Goal: Transaction & Acquisition: Purchase product/service

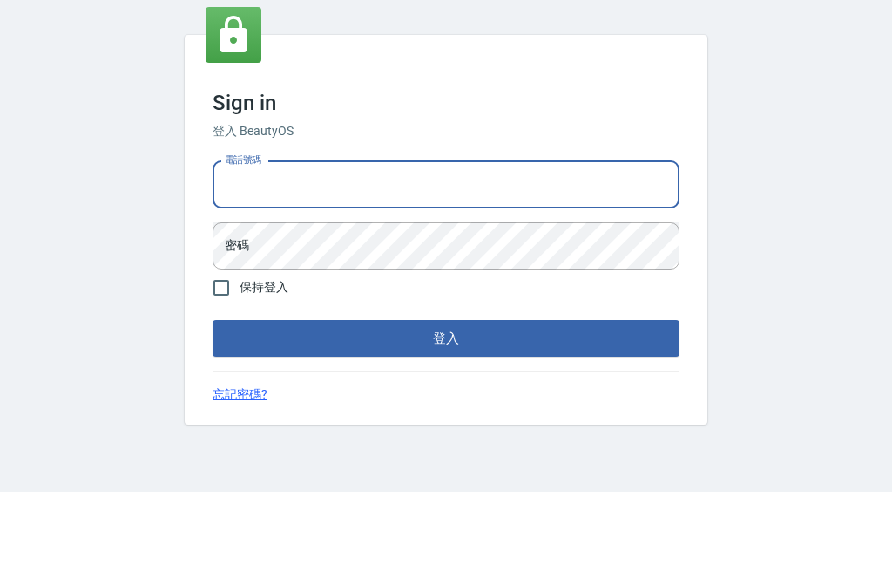
scroll to position [88, 0]
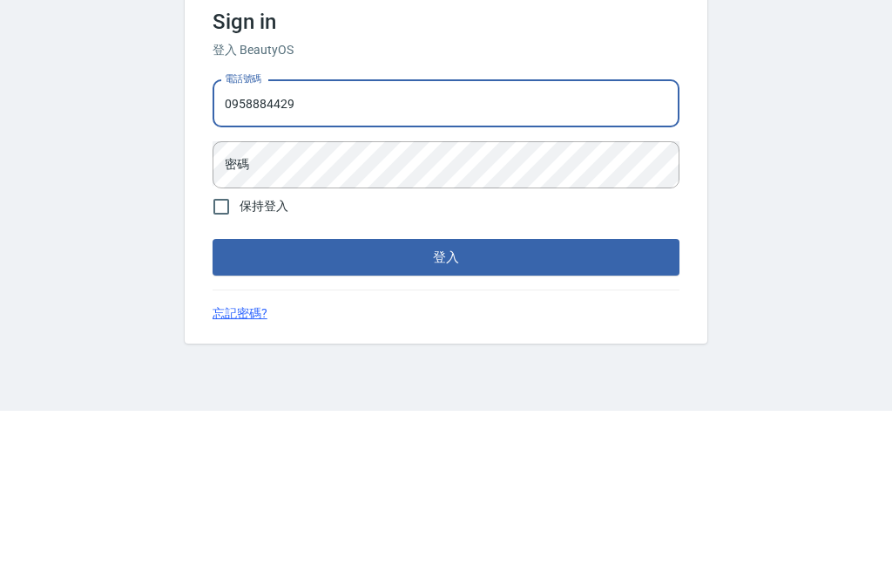
type input "0958884429"
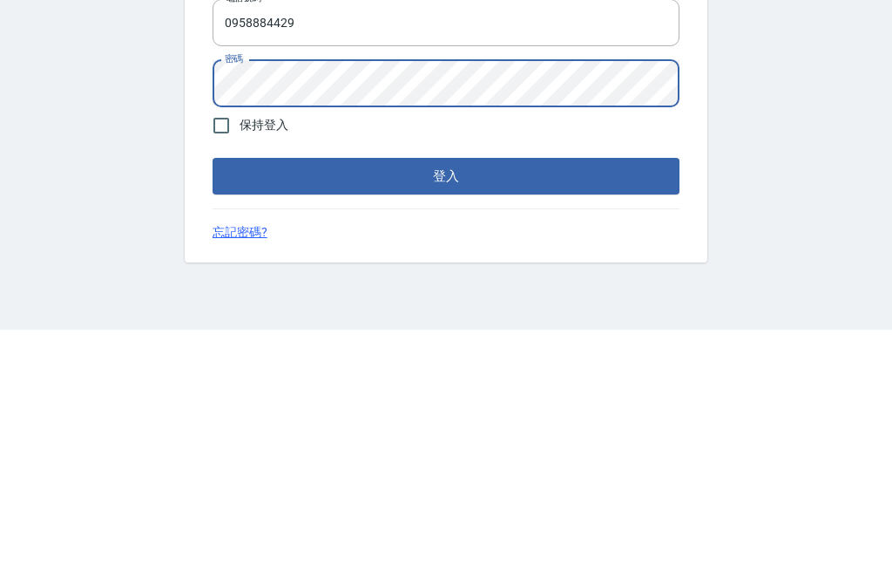
click at [600, 408] on button "登入" at bounding box center [446, 426] width 467 height 37
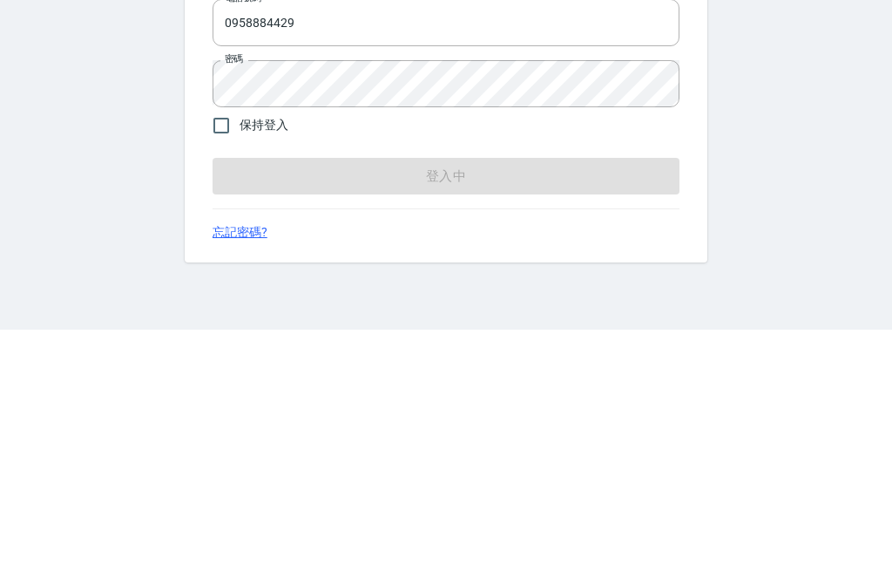
scroll to position [56, 0]
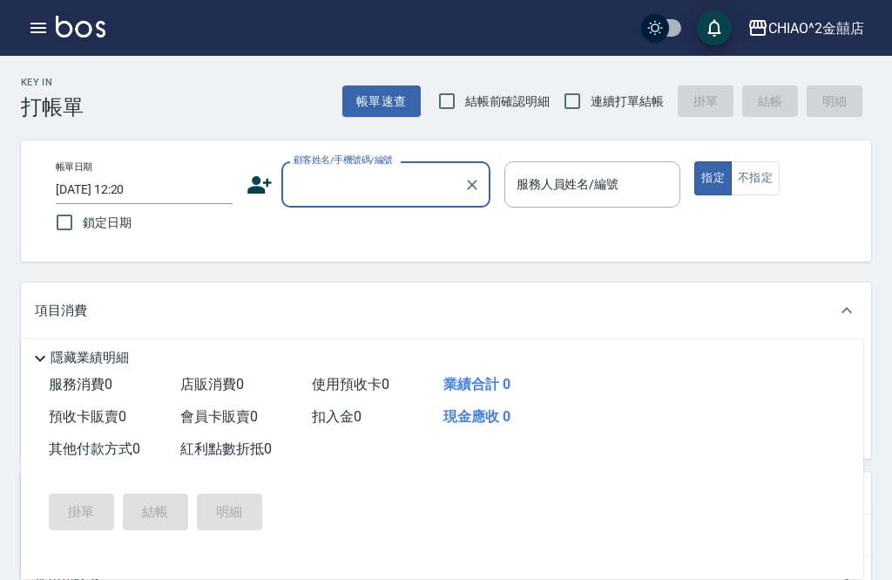
click at [404, 186] on input "顧客姓名/手機號碼/編號" at bounding box center [372, 184] width 167 height 31
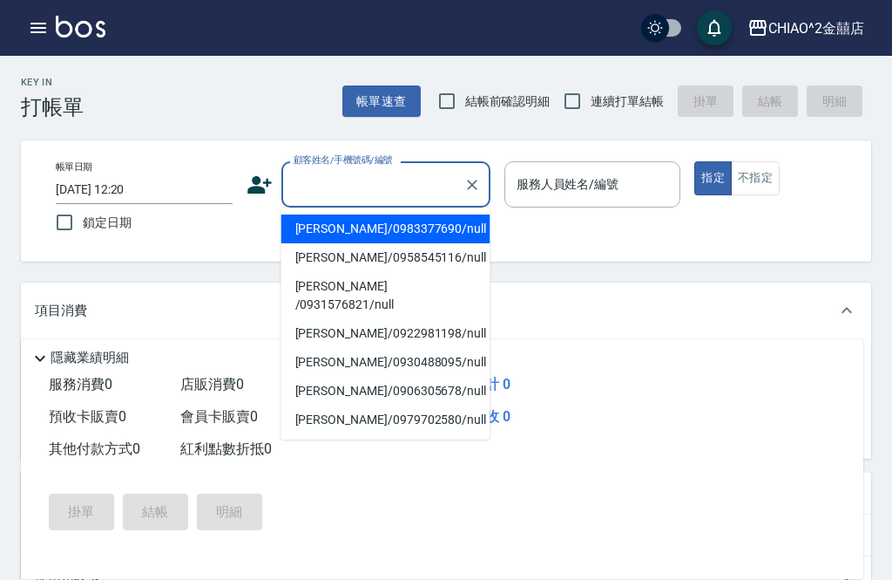
scroll to position [56, 0]
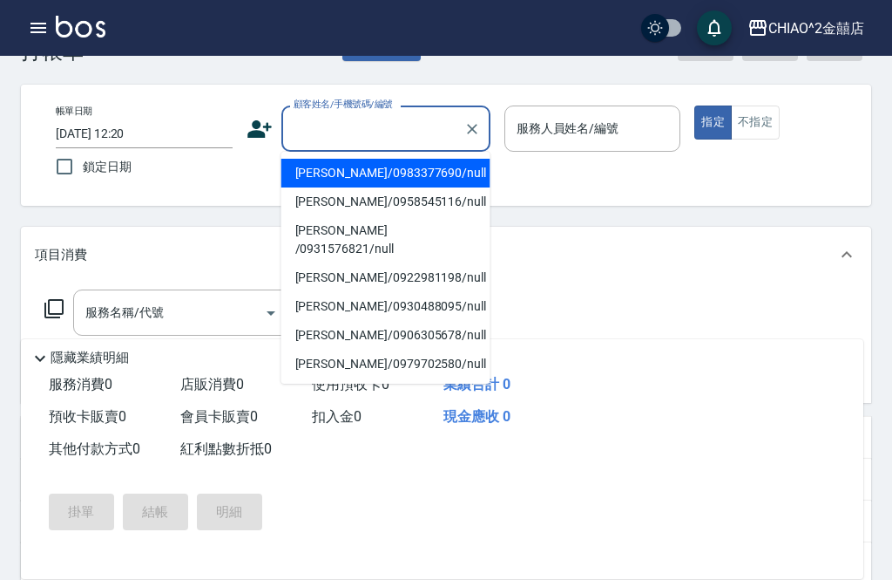
click at [65, 150] on input "鎖定日期" at bounding box center [64, 166] width 37 height 37
checkbox input "true"
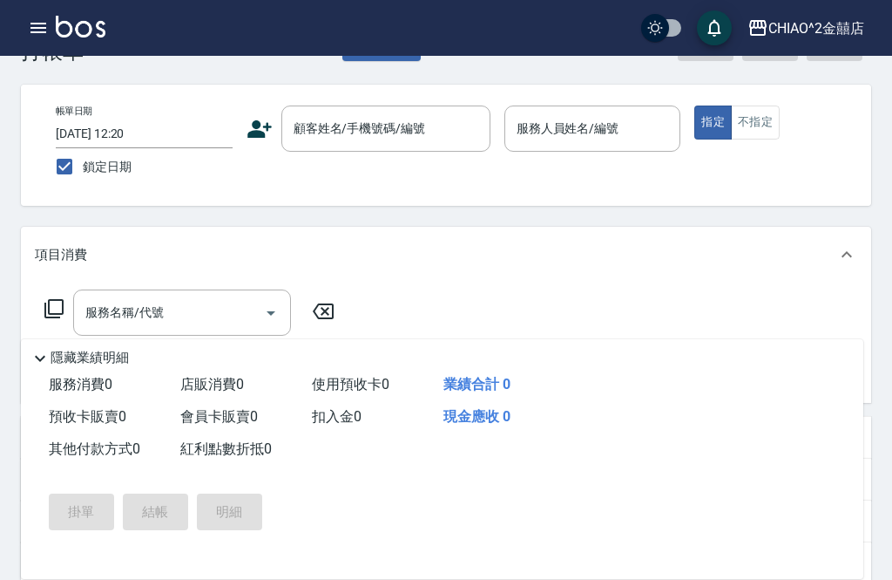
click at [82, 132] on input "[DATE] 12:20" at bounding box center [144, 133] width 177 height 29
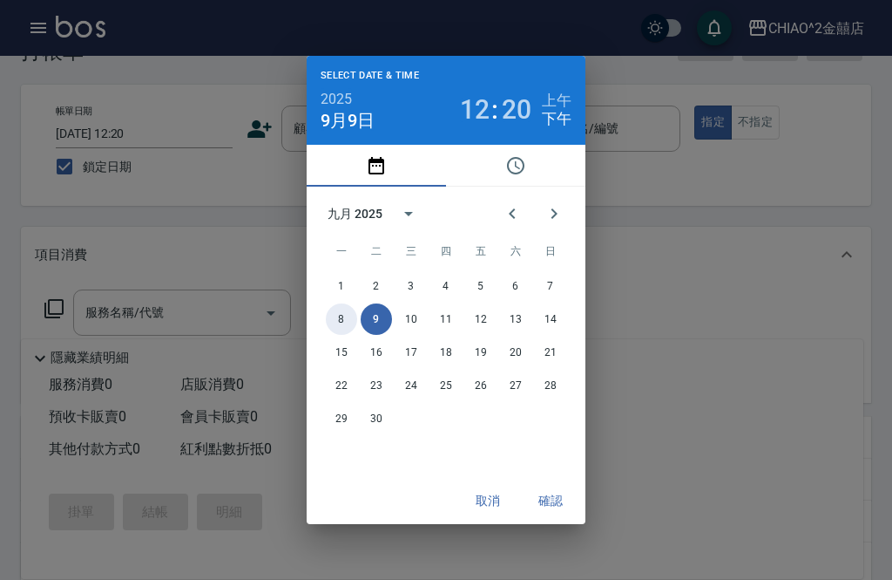
click at [329, 313] on button "8" at bounding box center [341, 318] width 31 height 31
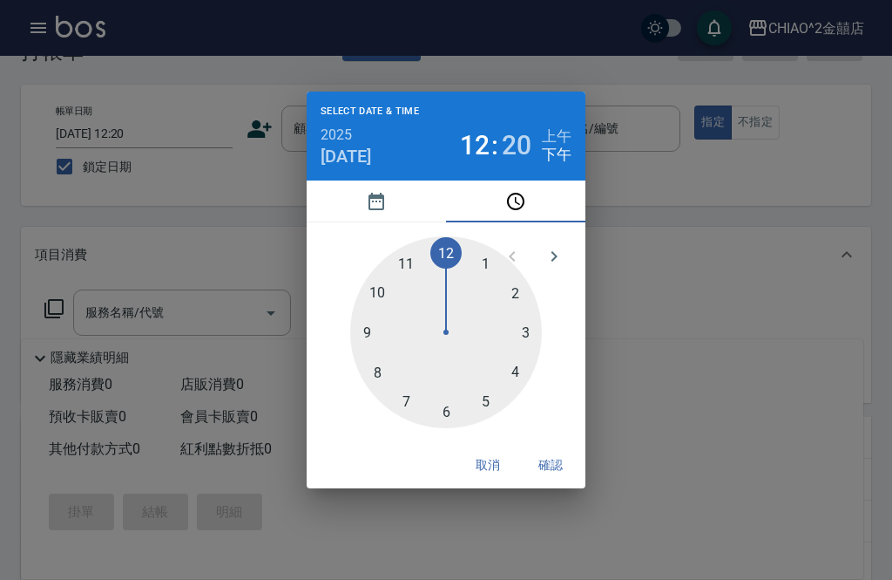
type input "[DATE] 12:20"
click at [565, 460] on button "確認" at bounding box center [551, 465] width 56 height 32
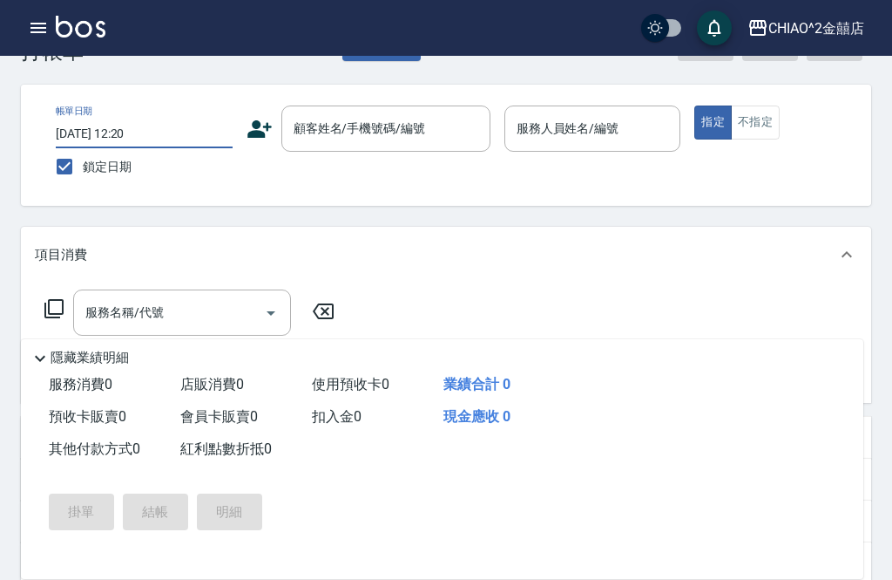
click at [406, 133] on div "顧客姓名/手機號碼/編號 顧客姓名/手機號碼/編號" at bounding box center [386, 128] width 209 height 46
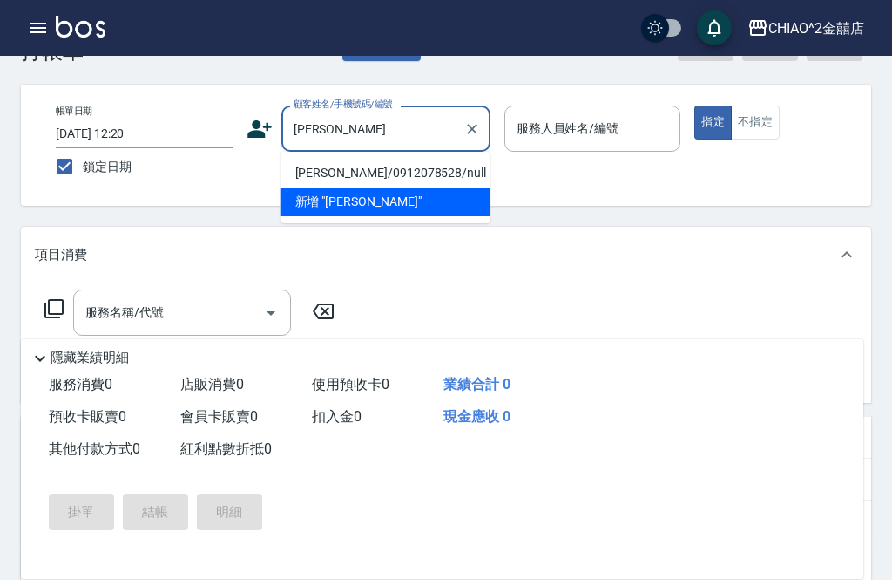
click at [372, 176] on li "[PERSON_NAME]/0912078528/null" at bounding box center [386, 173] width 209 height 29
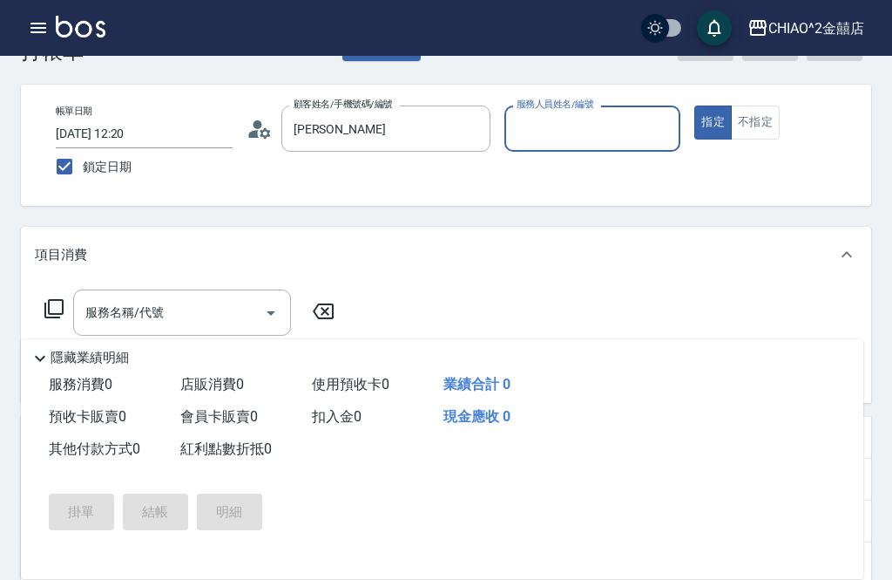
type input "[PERSON_NAME]/0912078528/null"
click at [430, 176] on div "帳單日期 [DATE] 12:20 鎖定日期 顧客姓名/手機號碼/編號 [PERSON_NAME]/0912078528/null 顧客姓名/手機號碼/編號 …" at bounding box center [457, 144] width 830 height 79
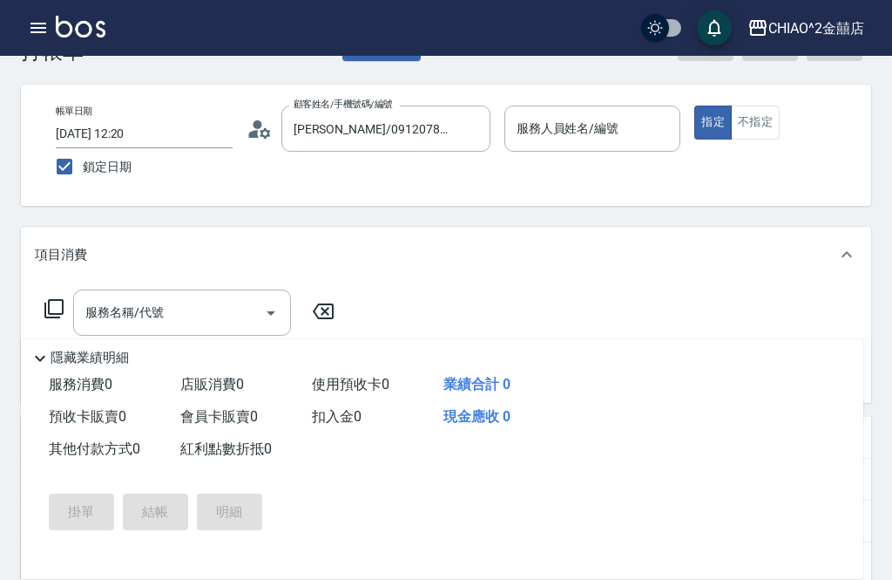
click at [596, 120] on div "服務人員姓名/編號 服務人員姓名/編號" at bounding box center [593, 128] width 177 height 46
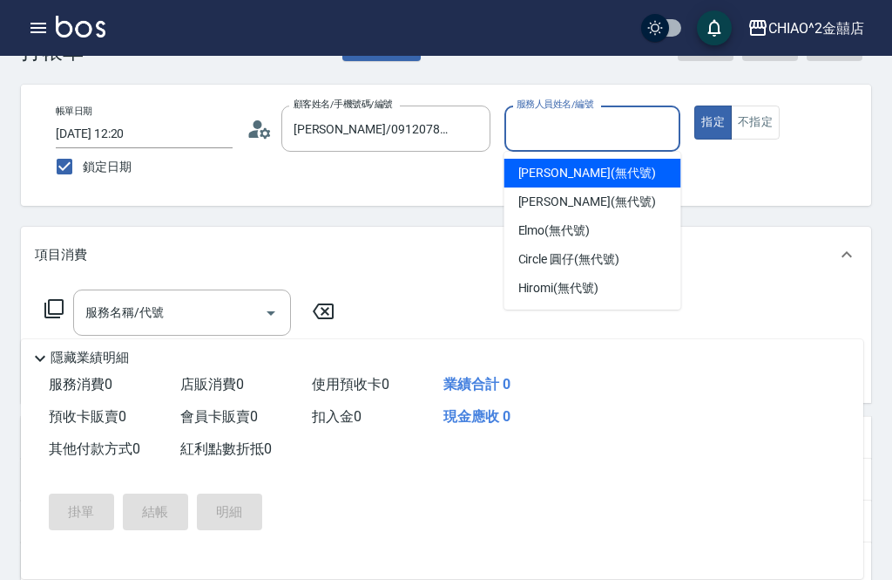
click at [591, 200] on span "[PERSON_NAME] (無代號)" at bounding box center [588, 202] width 138 height 18
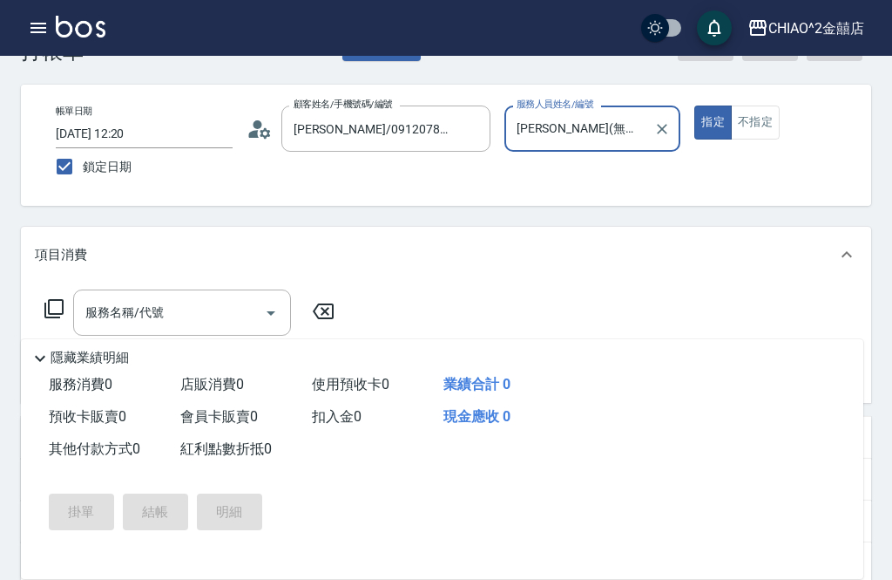
type input "[PERSON_NAME](無代號)"
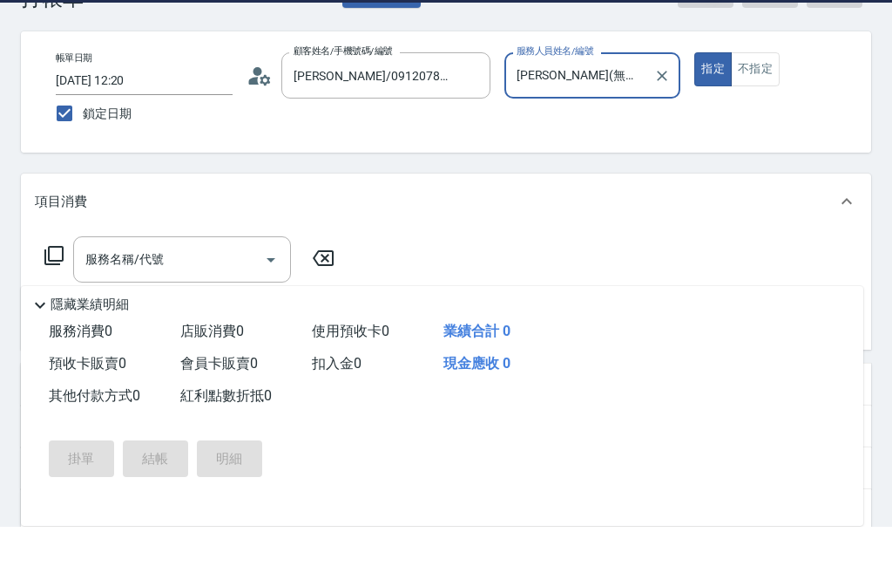
click at [119, 289] on div "服務名稱/代號 服務名稱/代號" at bounding box center [182, 312] width 218 height 46
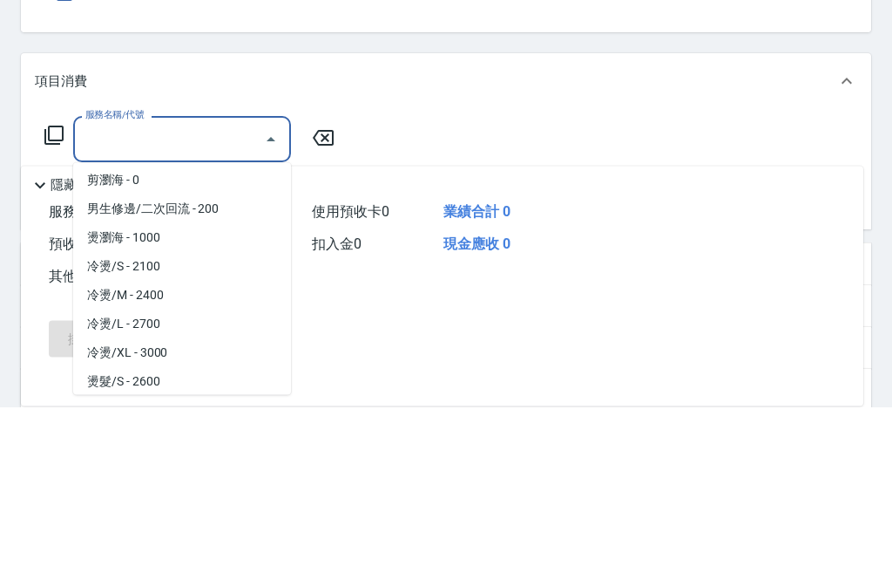
scroll to position [240, 0]
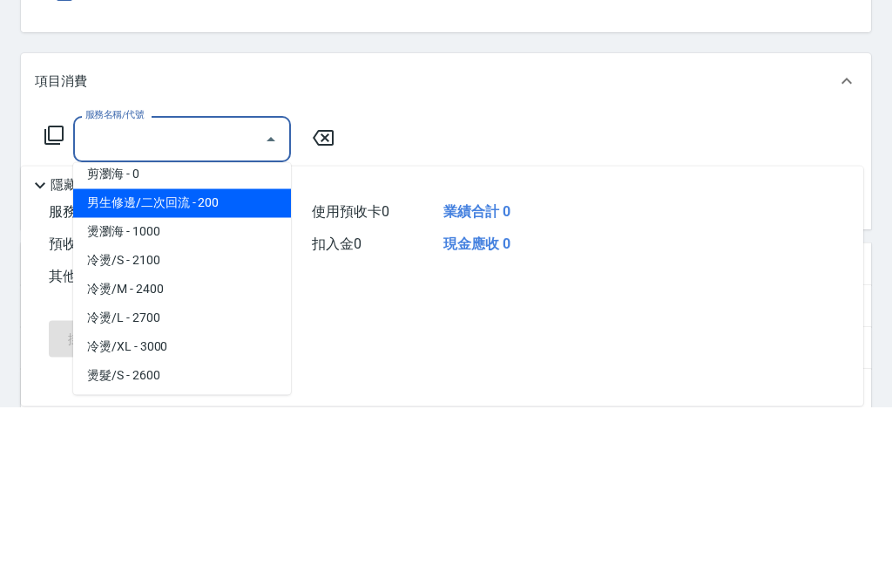
click at [236, 363] on span "男生修邊/二次回流 - 200" at bounding box center [182, 377] width 218 height 29
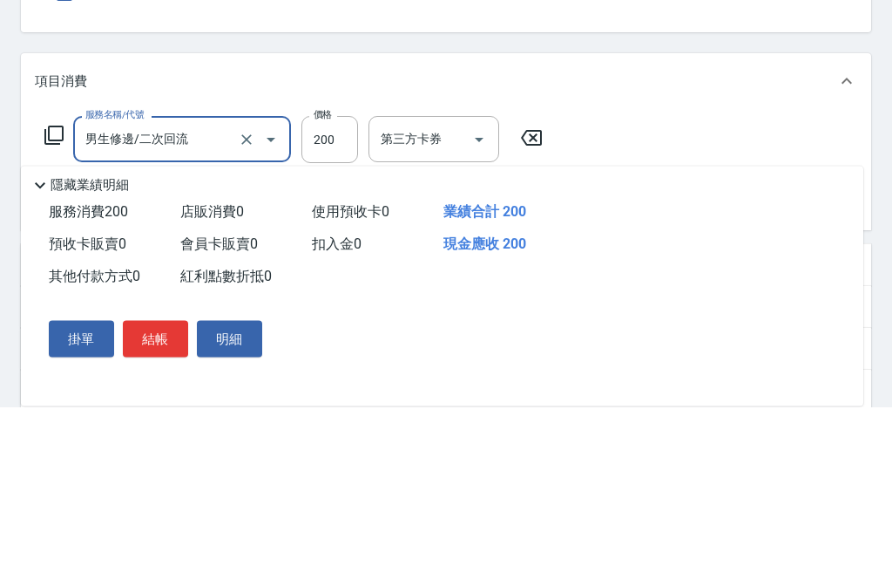
type input "男生修邊/二次回流"
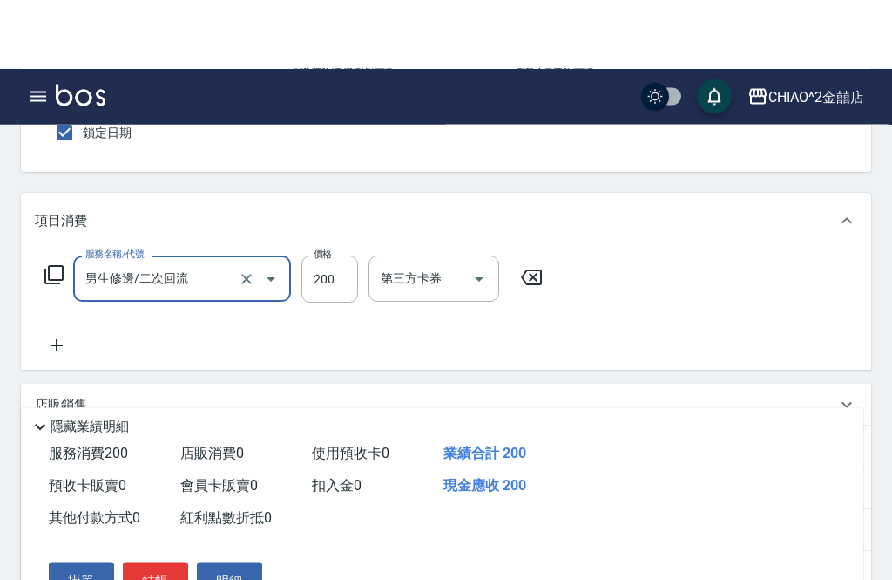
scroll to position [0, 0]
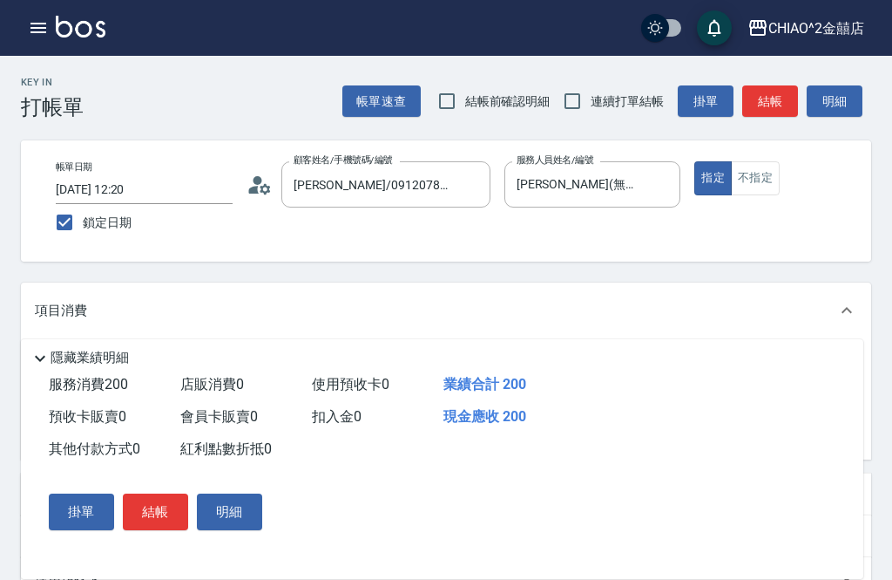
click at [147, 512] on button "結帳" at bounding box center [155, 511] width 65 height 37
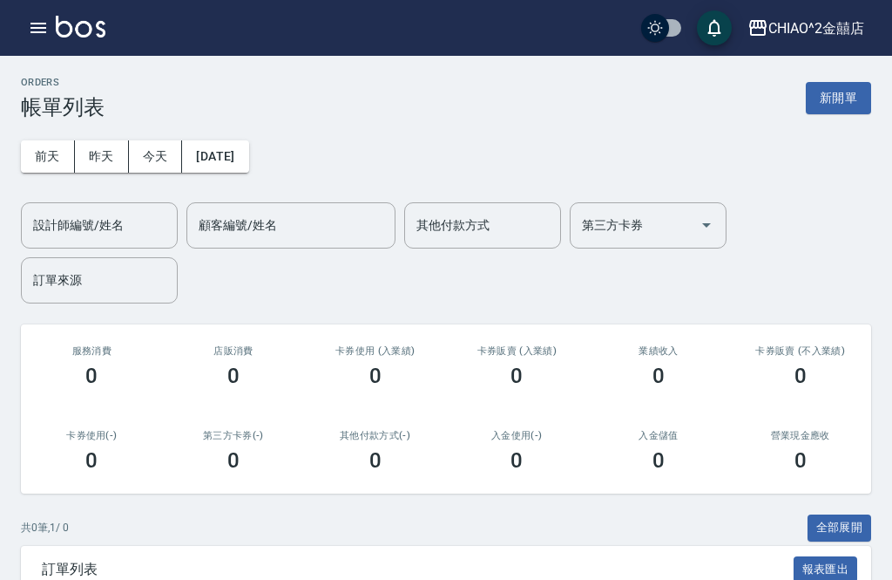
click at [811, 44] on button "CHIAO^2金囍店" at bounding box center [806, 28] width 131 height 36
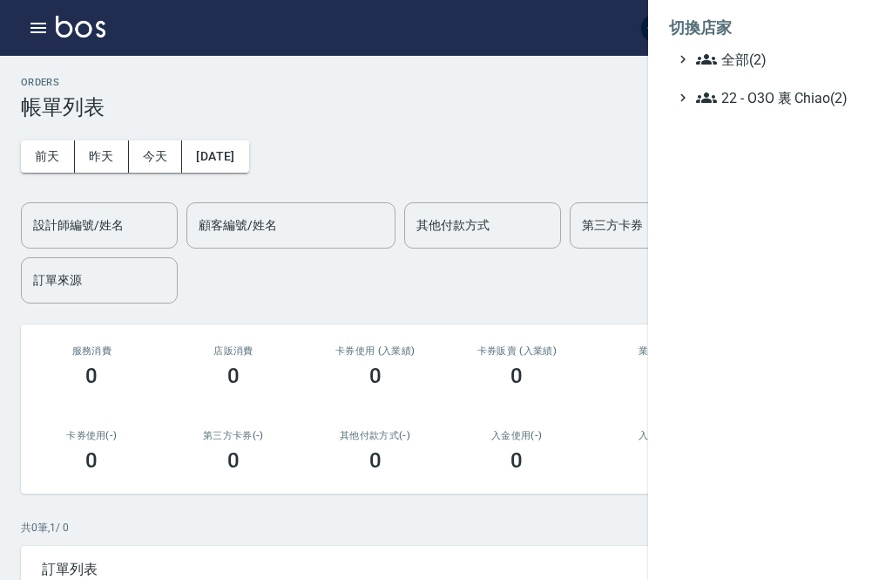
click at [594, 221] on div at bounding box center [446, 290] width 892 height 580
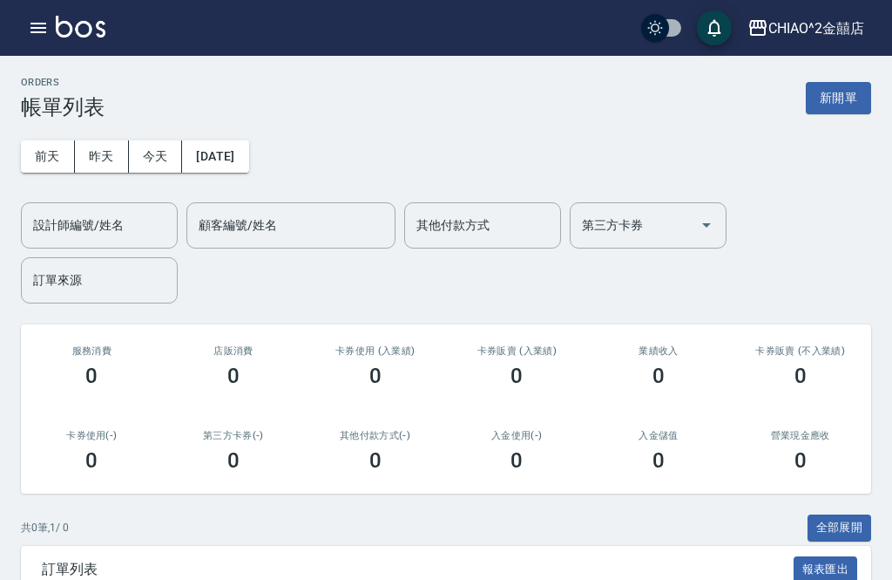
click at [834, 108] on button "新開單" at bounding box center [838, 98] width 65 height 32
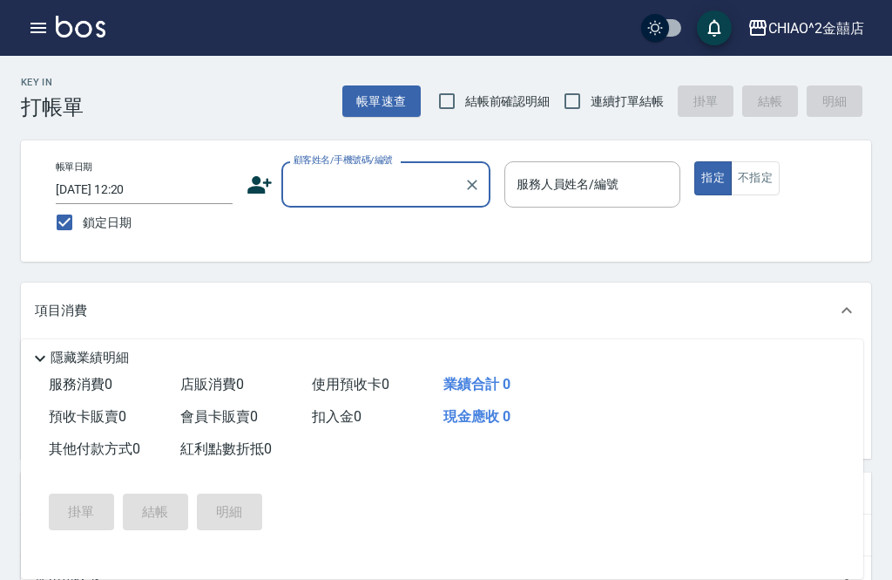
click at [96, 192] on input "[DATE] 12:20" at bounding box center [144, 189] width 177 height 29
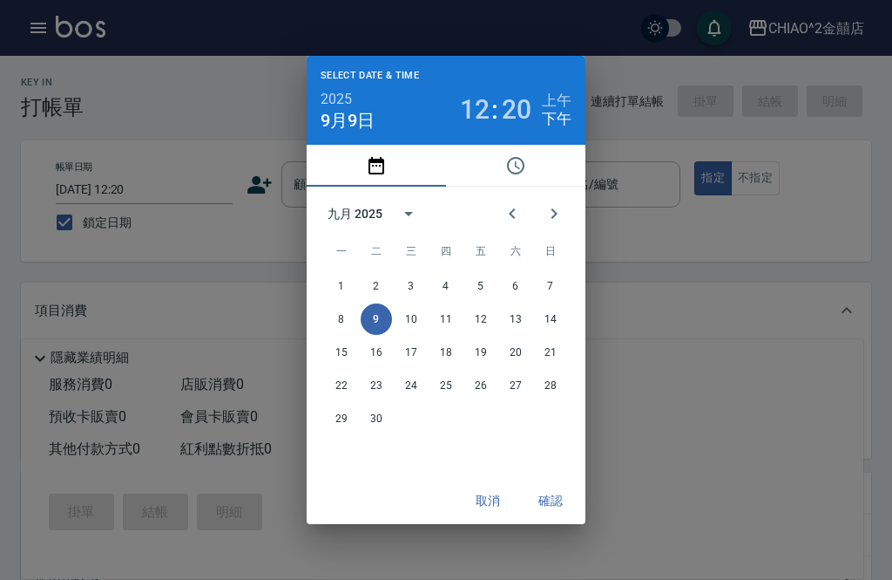
click at [495, 499] on button "取消" at bounding box center [488, 501] width 56 height 32
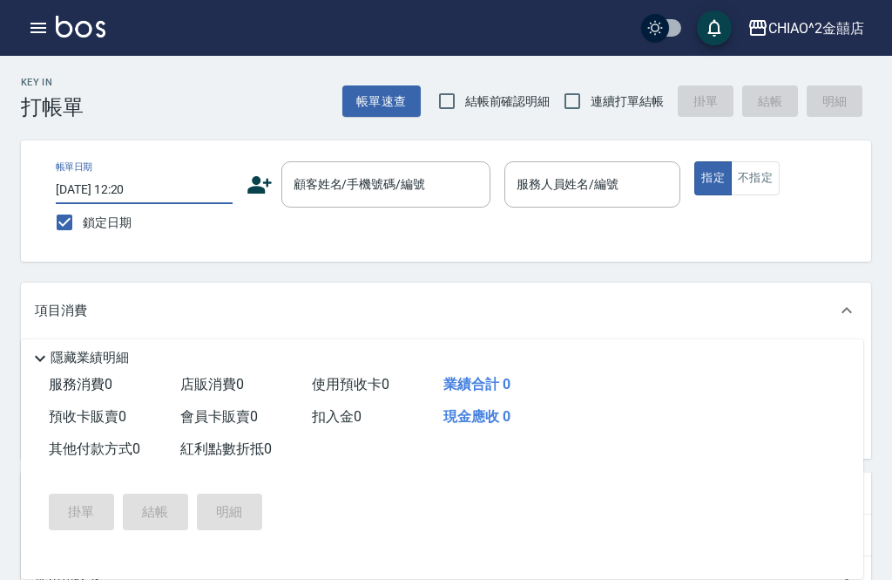
click at [71, 229] on input "鎖定日期" at bounding box center [64, 222] width 37 height 37
checkbox input "false"
click at [84, 199] on input "[DATE] 12:21" at bounding box center [144, 189] width 177 height 29
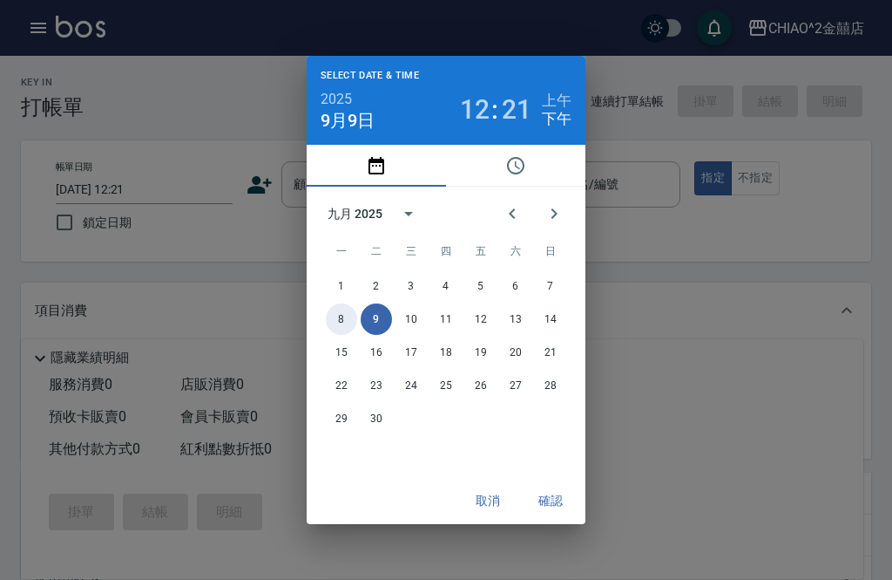
click at [338, 319] on button "8" at bounding box center [341, 318] width 31 height 31
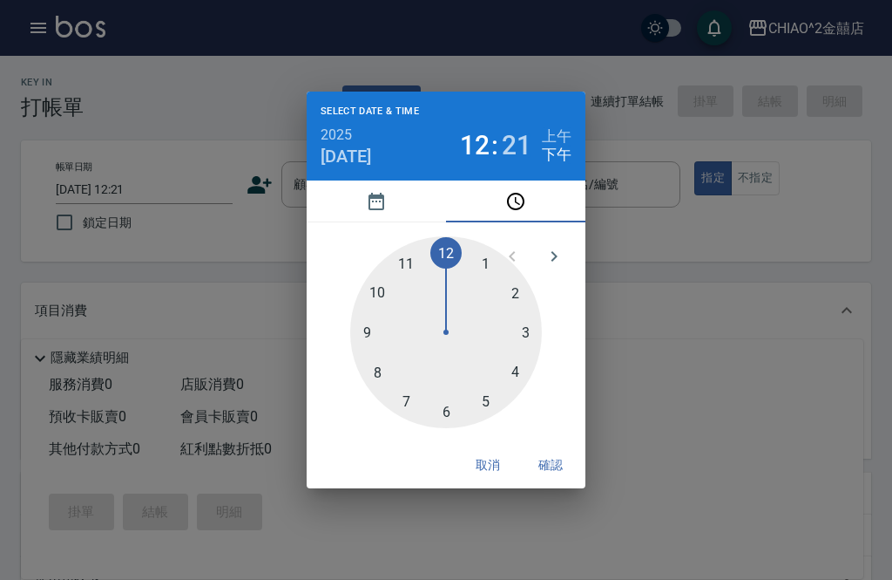
type input "[DATE] 12:21"
click at [556, 465] on button "確認" at bounding box center [551, 465] width 56 height 32
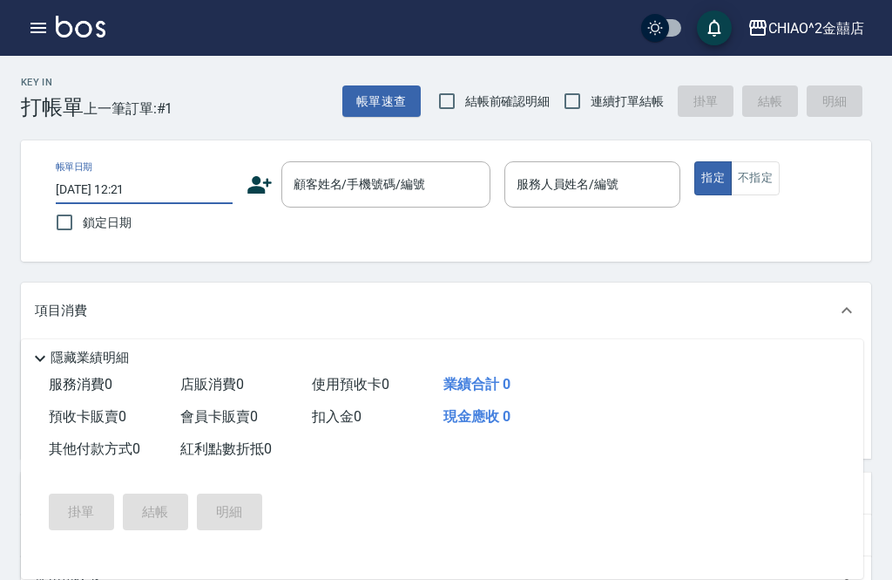
click at [70, 227] on input "鎖定日期" at bounding box center [64, 222] width 37 height 37
checkbox input "true"
type input "[DATE] 12:21"
click at [69, 232] on input "鎖定日期" at bounding box center [64, 222] width 37 height 37
checkbox input "true"
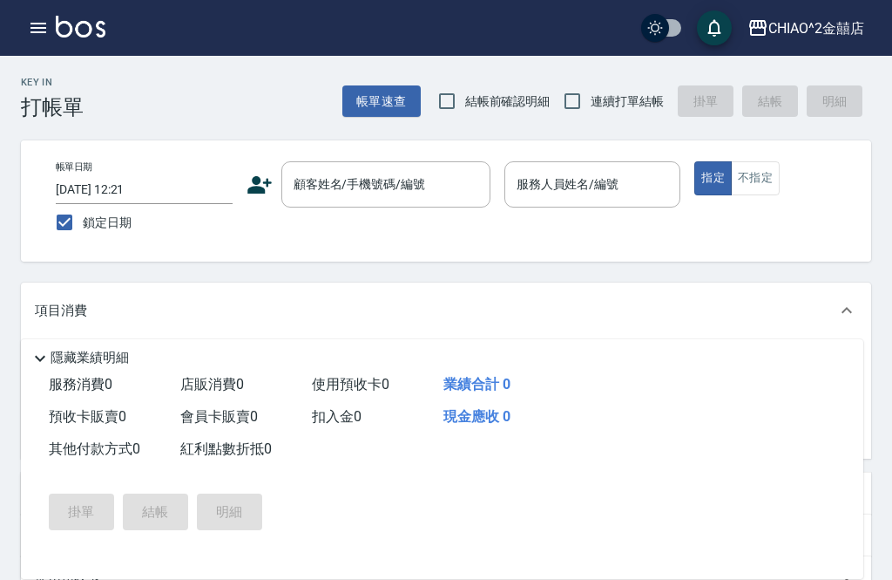
click at [400, 181] on div "顧客姓名/手機號碼/編號 顧客姓名/手機號碼/編號" at bounding box center [386, 184] width 209 height 46
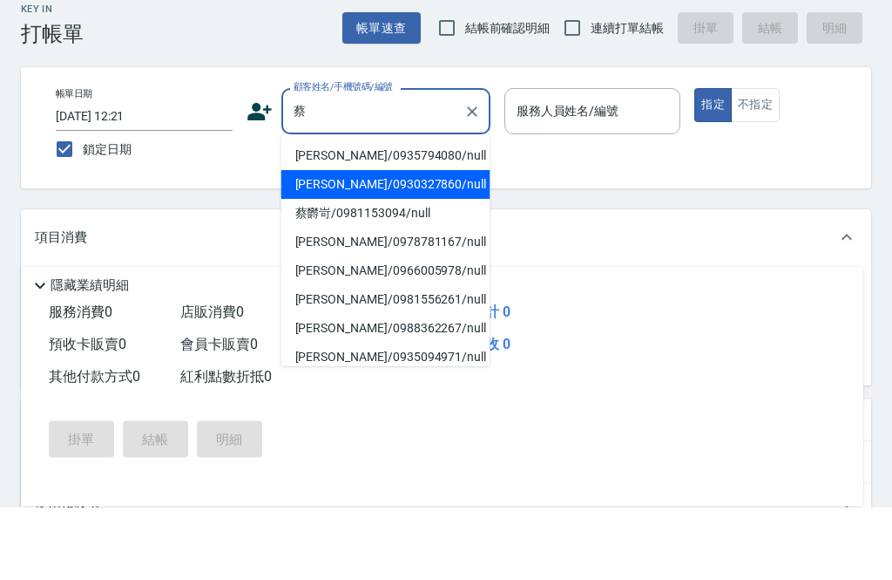
click at [381, 243] on li "[PERSON_NAME]/0930327860/null" at bounding box center [386, 257] width 209 height 29
type input "[PERSON_NAME]/0930327860/null"
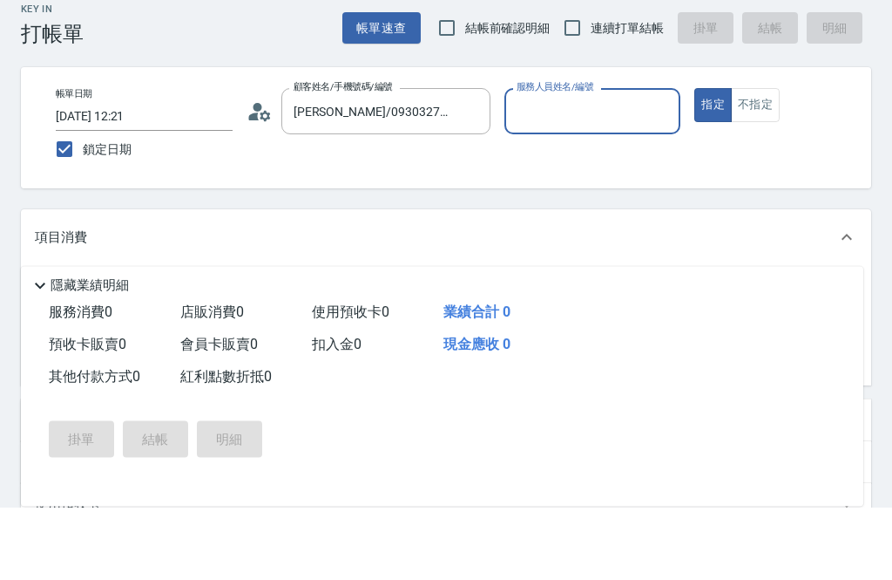
click at [569, 169] on input "服務人員姓名/編號" at bounding box center [592, 184] width 161 height 31
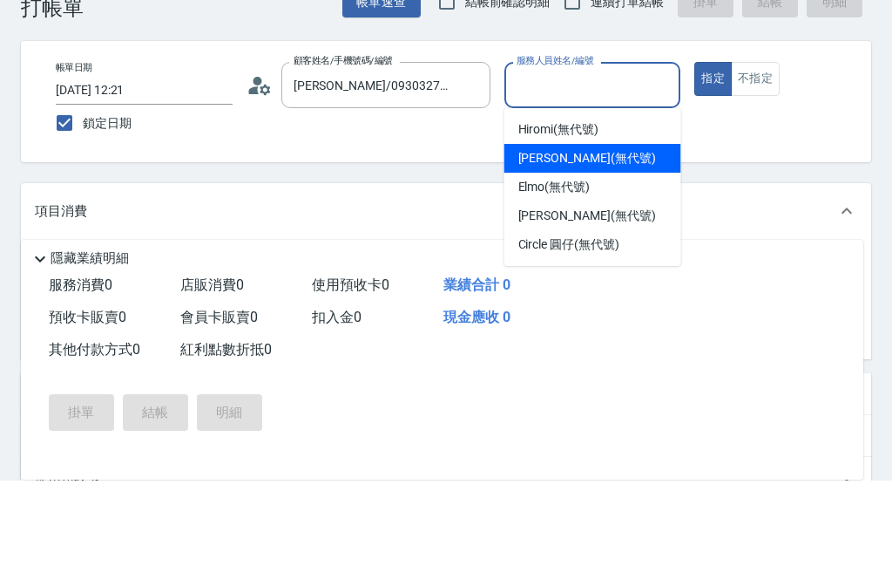
click at [607, 243] on div "[PERSON_NAME] (無代號)" at bounding box center [593, 257] width 177 height 29
type input "[PERSON_NAME](無代號)"
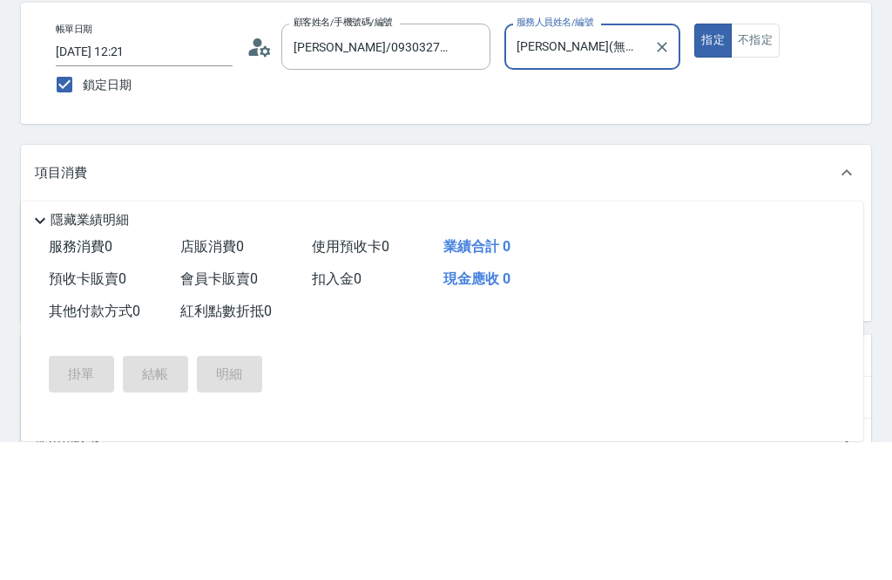
click at [100, 345] on div "服務名稱/代號 服務名稱/代號" at bounding box center [182, 368] width 218 height 46
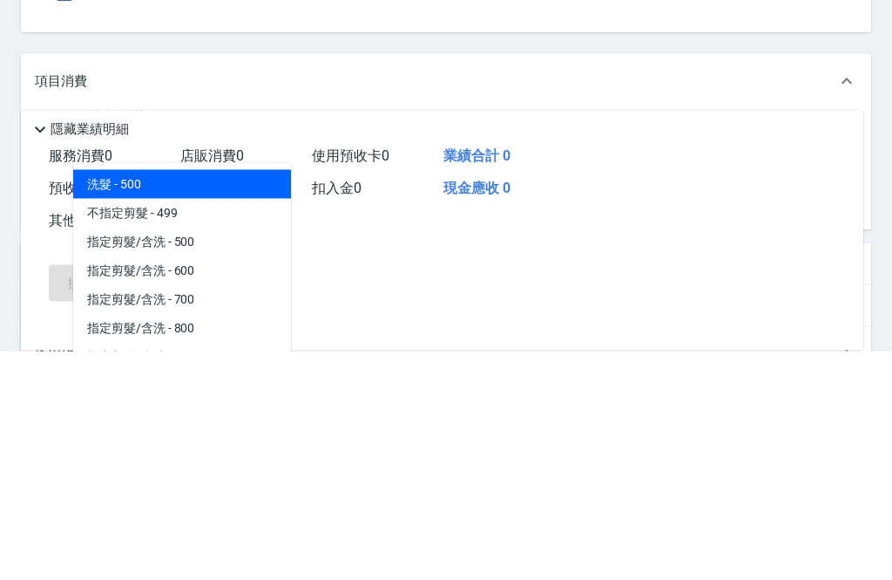
click at [248, 399] on span "洗髮 - 500" at bounding box center [182, 413] width 218 height 29
type input "洗髮"
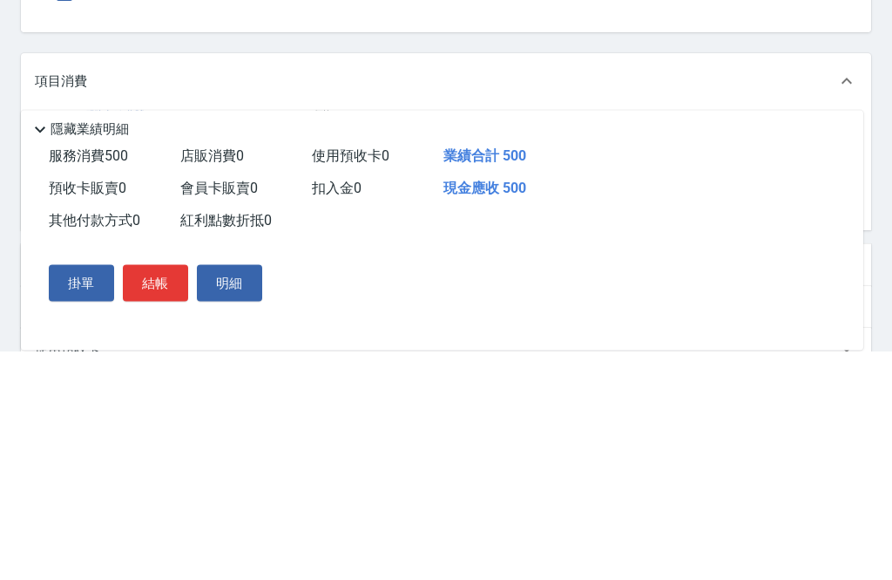
click at [338, 345] on input "500" at bounding box center [330, 368] width 57 height 47
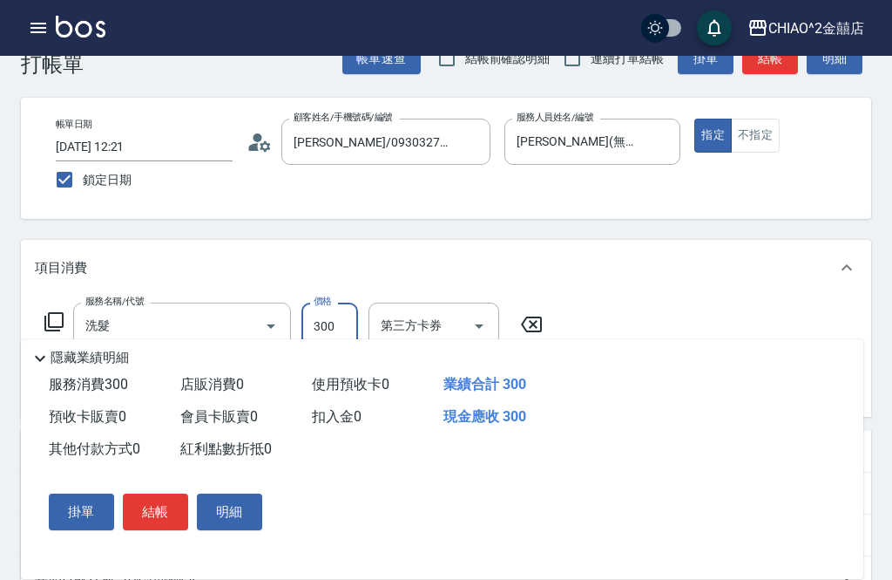
scroll to position [42, 0]
type input "300"
click at [137, 158] on input "[DATE] 12:21" at bounding box center [144, 147] width 177 height 29
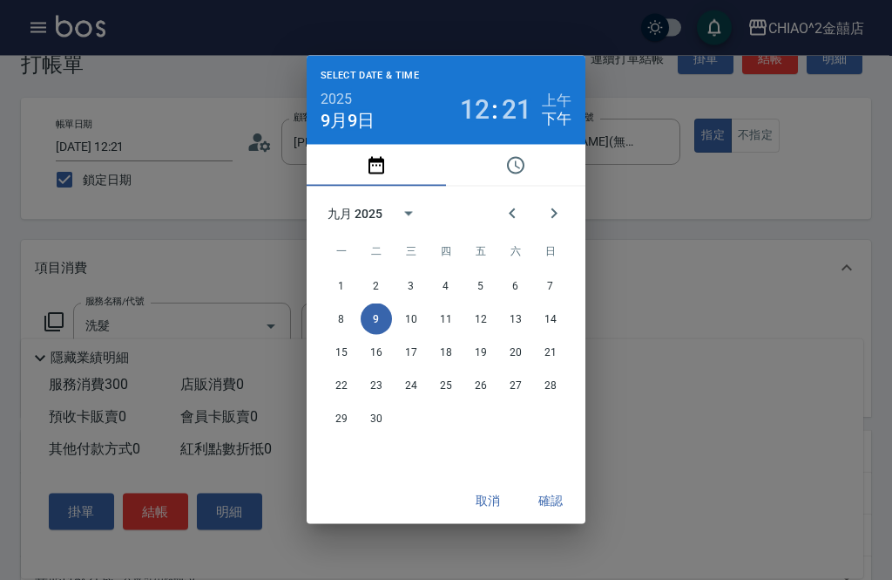
scroll to position [43, 0]
click at [345, 335] on button "8" at bounding box center [341, 318] width 31 height 31
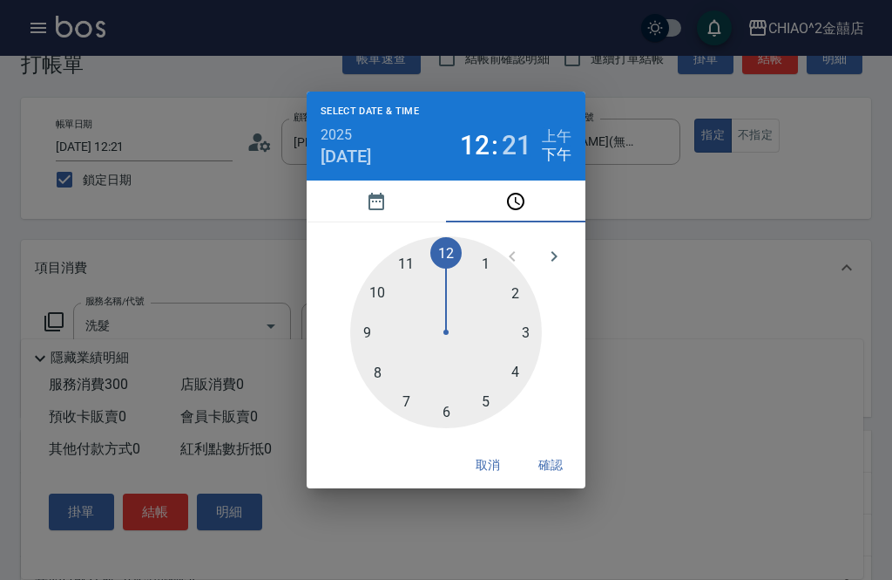
type input "[DATE] 12:21"
click at [560, 481] on button "確認" at bounding box center [551, 465] width 56 height 32
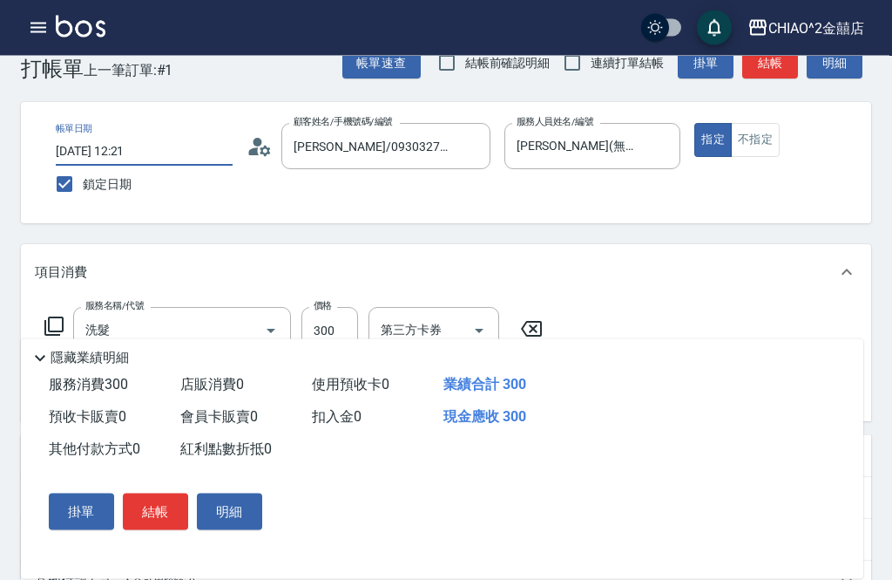
scroll to position [24, 0]
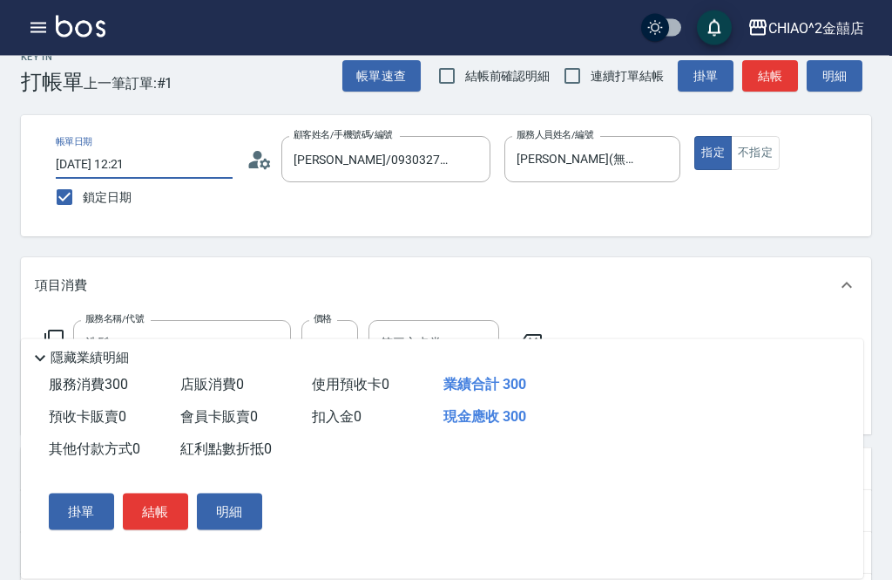
click at [161, 530] on button "結帳" at bounding box center [155, 511] width 65 height 37
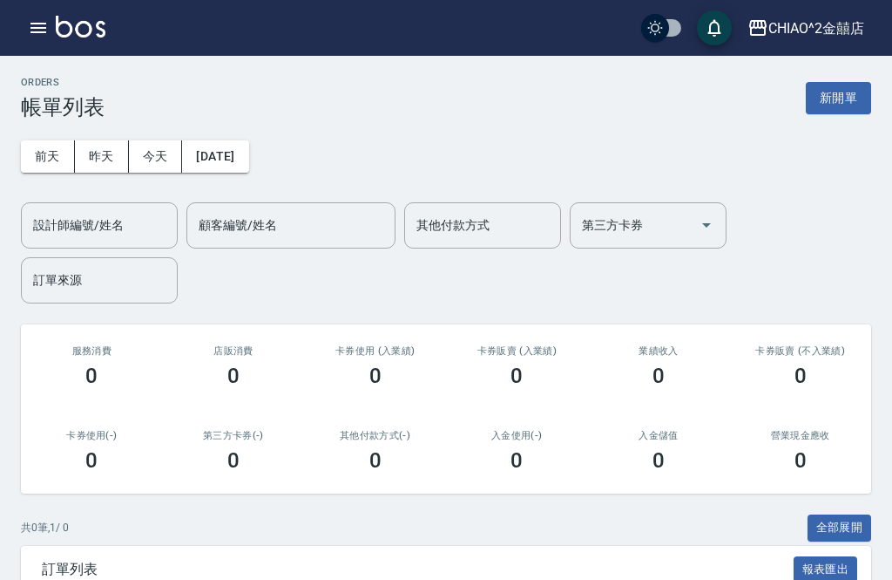
click at [852, 104] on button "新開單" at bounding box center [838, 98] width 65 height 32
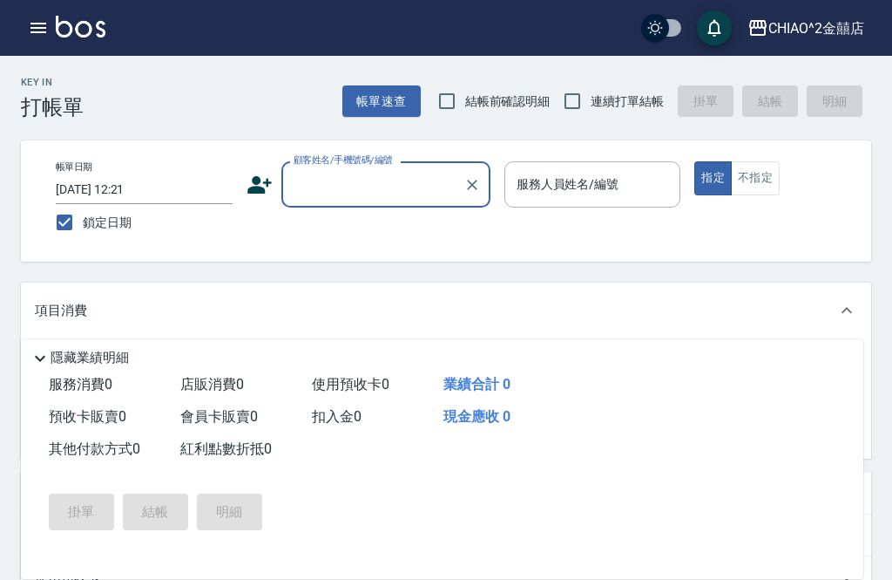
click at [64, 227] on input "鎖定日期" at bounding box center [64, 222] width 37 height 37
checkbox input "false"
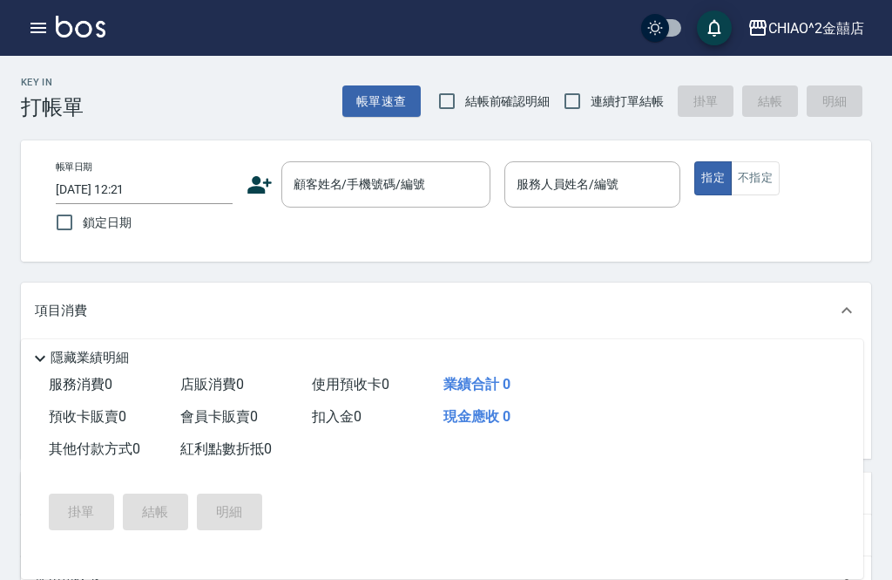
click at [66, 200] on input "[DATE] 12:21" at bounding box center [144, 189] width 177 height 29
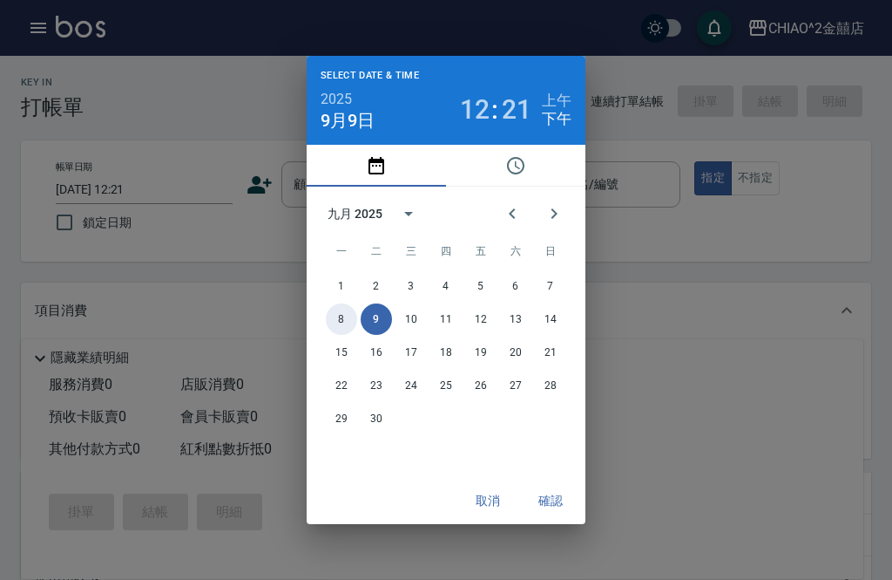
click at [338, 335] on button "8" at bounding box center [341, 318] width 31 height 31
type input "[DATE] 12:21"
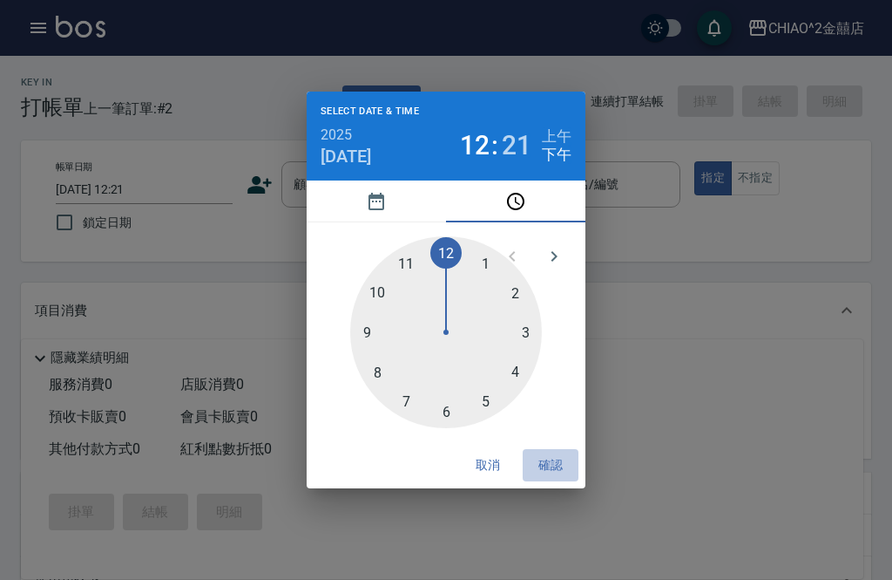
click at [554, 481] on button "確認" at bounding box center [551, 465] width 56 height 32
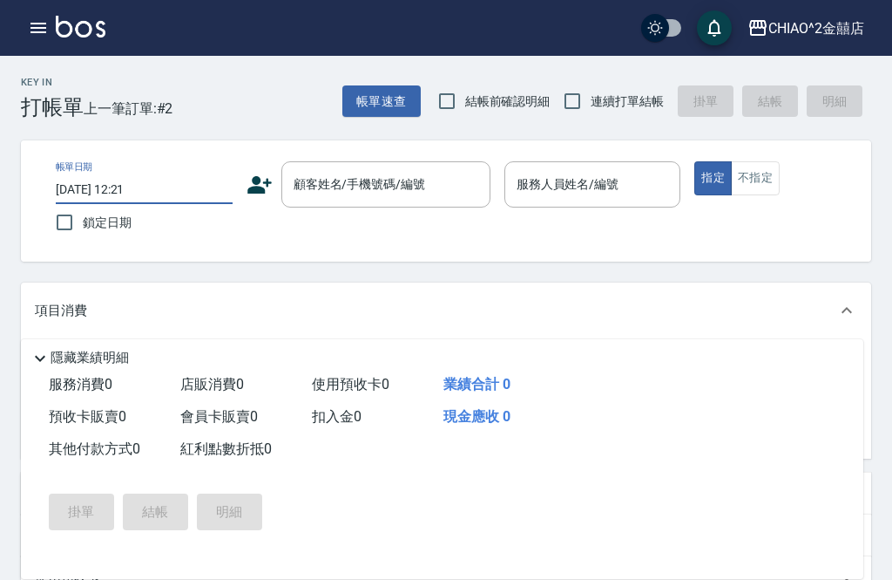
click at [427, 188] on input "顧客姓名/手機號碼/編號" at bounding box center [372, 184] width 167 height 31
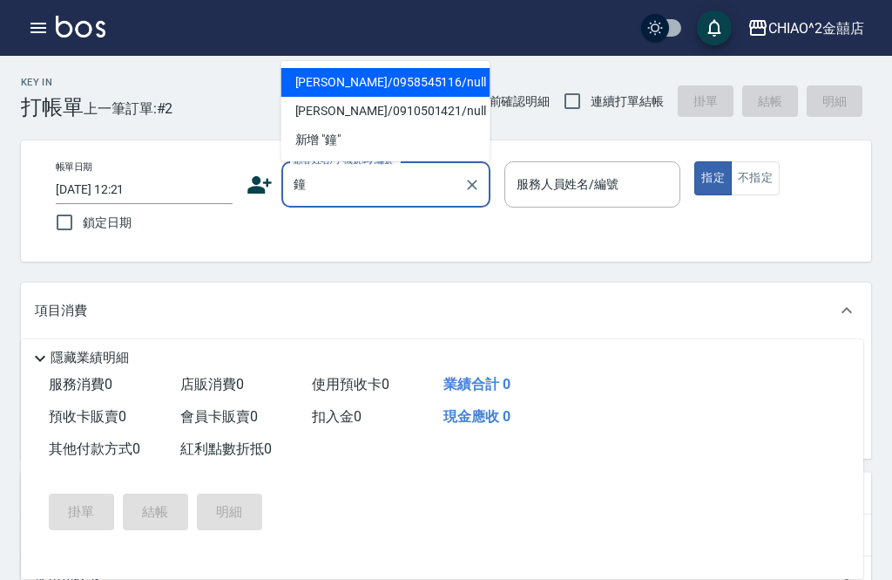
click at [445, 78] on li "[PERSON_NAME]/0958545116/null" at bounding box center [386, 82] width 209 height 29
type input "[PERSON_NAME]/0958545116/null"
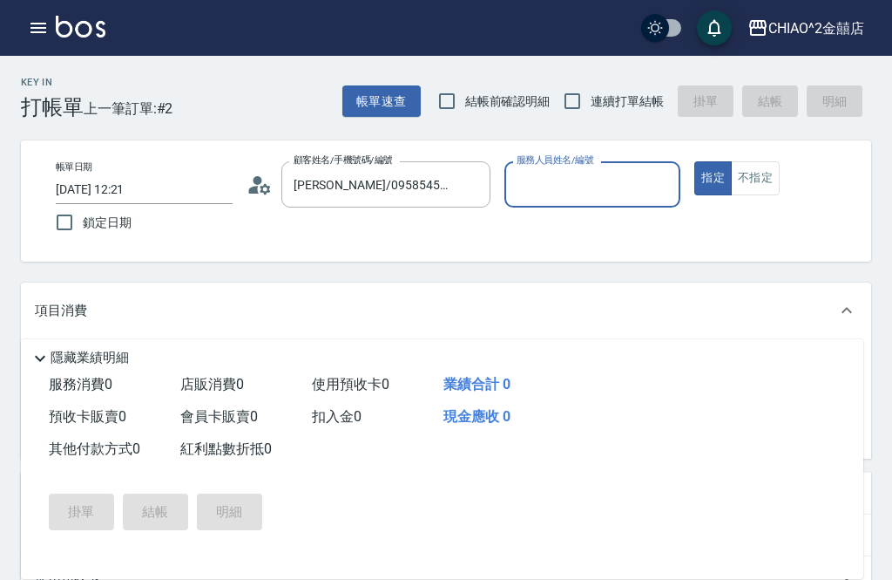
click at [601, 186] on input "服務人員姓名/編號" at bounding box center [592, 184] width 161 height 31
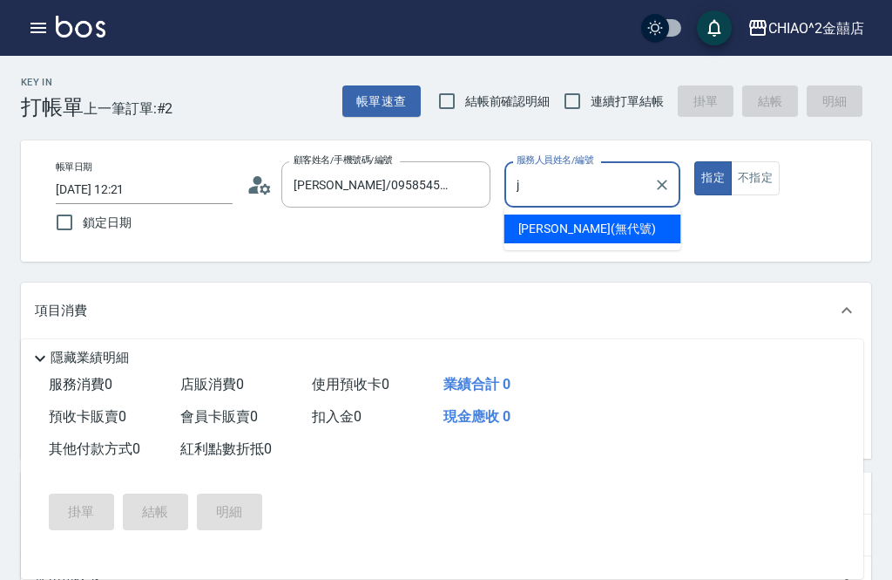
click at [572, 228] on span "[PERSON_NAME] (無代號)" at bounding box center [588, 229] width 138 height 18
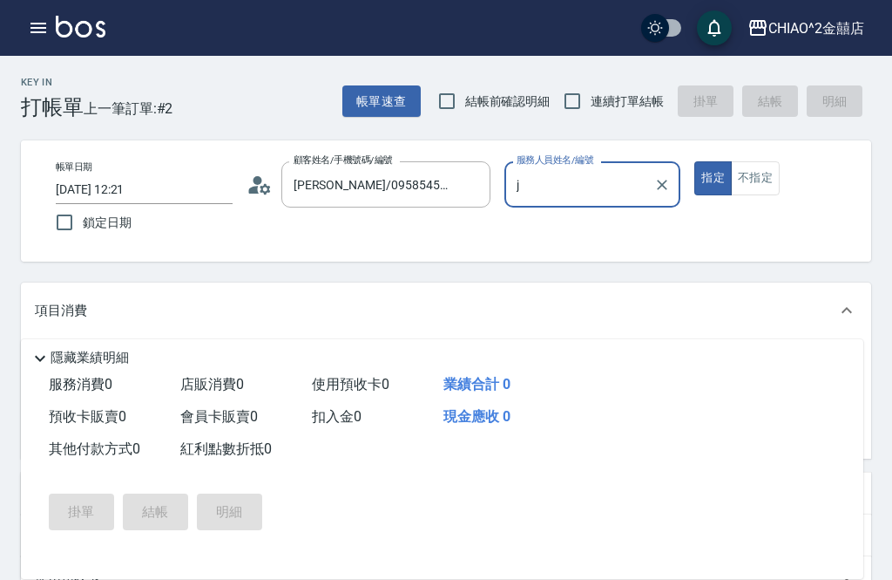
type input "[PERSON_NAME](無代號)"
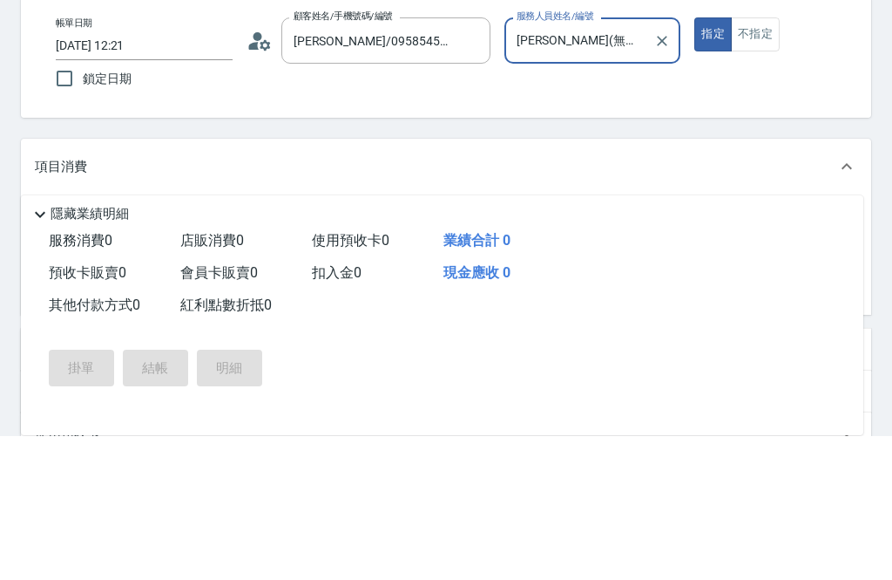
click at [213, 353] on input "服務名稱/代號" at bounding box center [169, 368] width 176 height 31
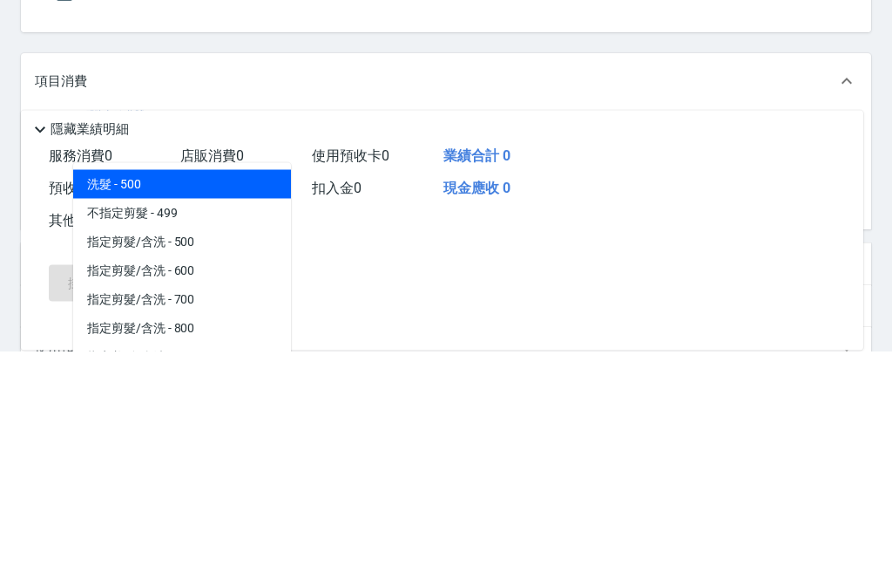
click at [221, 485] on span "指定剪髮/含洗 - 600" at bounding box center [182, 499] width 218 height 29
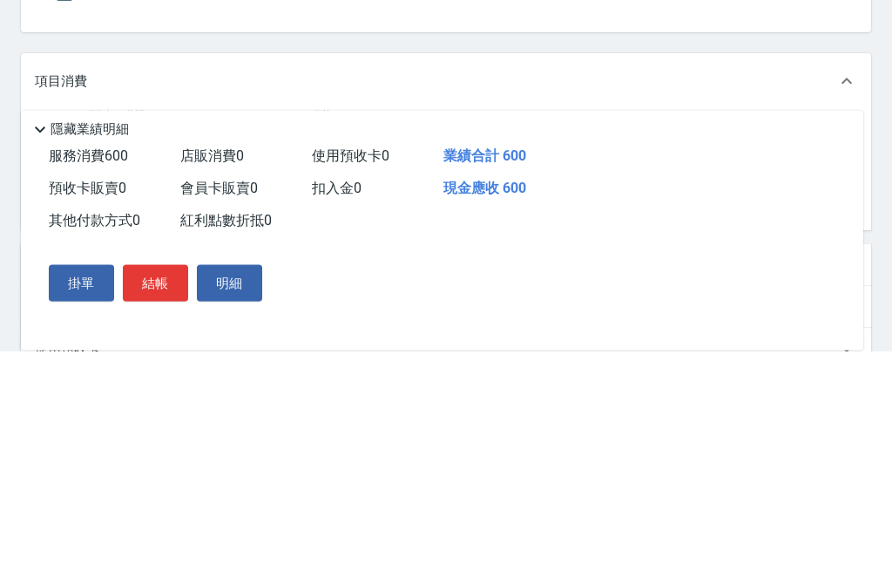
type input "指定剪髮/含洗"
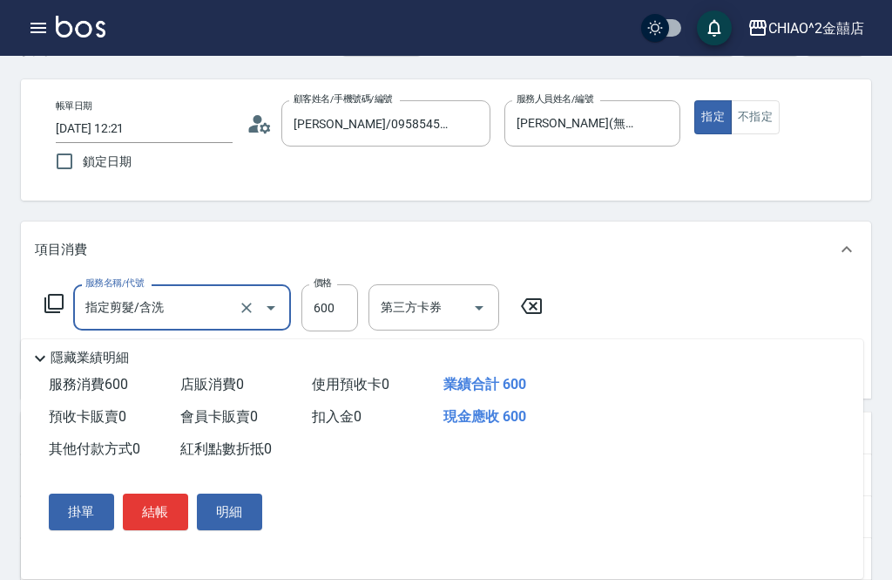
scroll to position [60, 0]
click at [146, 530] on button "結帳" at bounding box center [155, 511] width 65 height 37
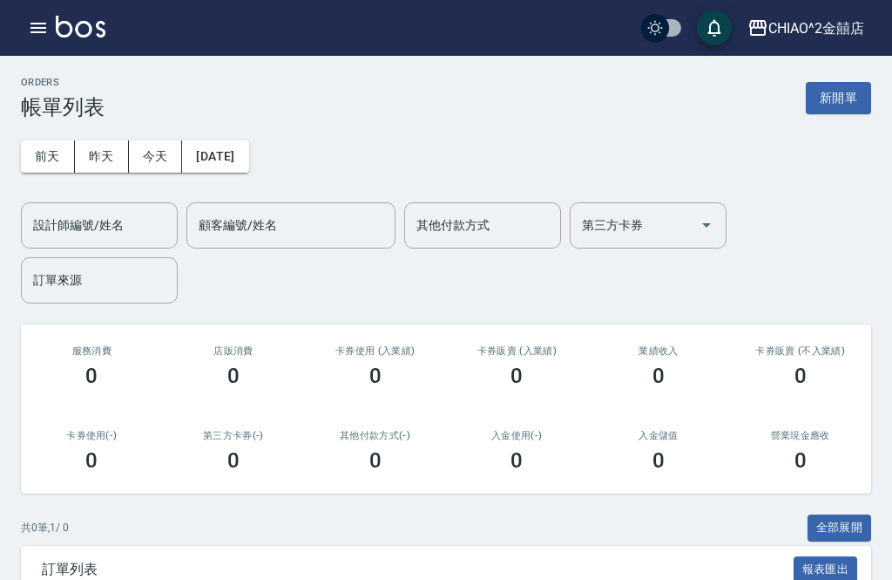
click at [860, 108] on button "新開單" at bounding box center [838, 98] width 65 height 32
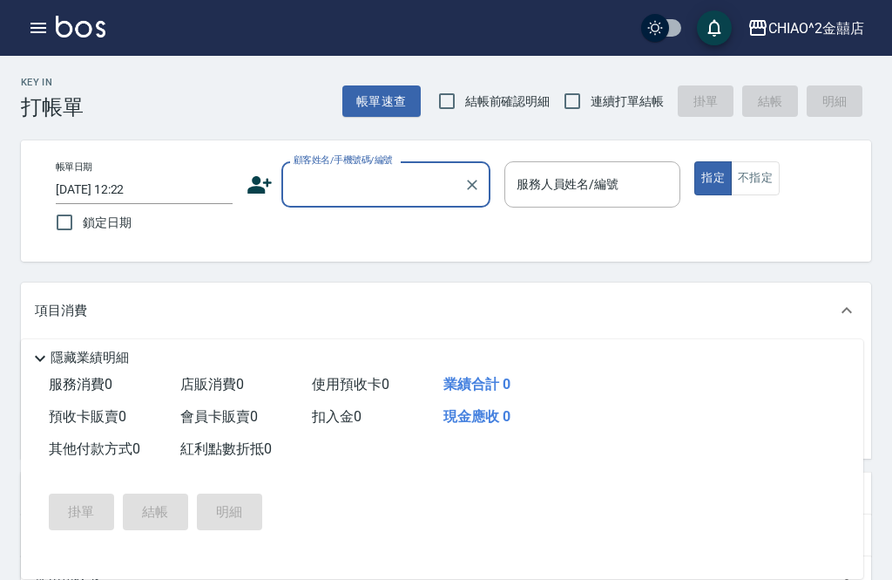
click at [74, 192] on input "[DATE] 12:22" at bounding box center [144, 189] width 177 height 29
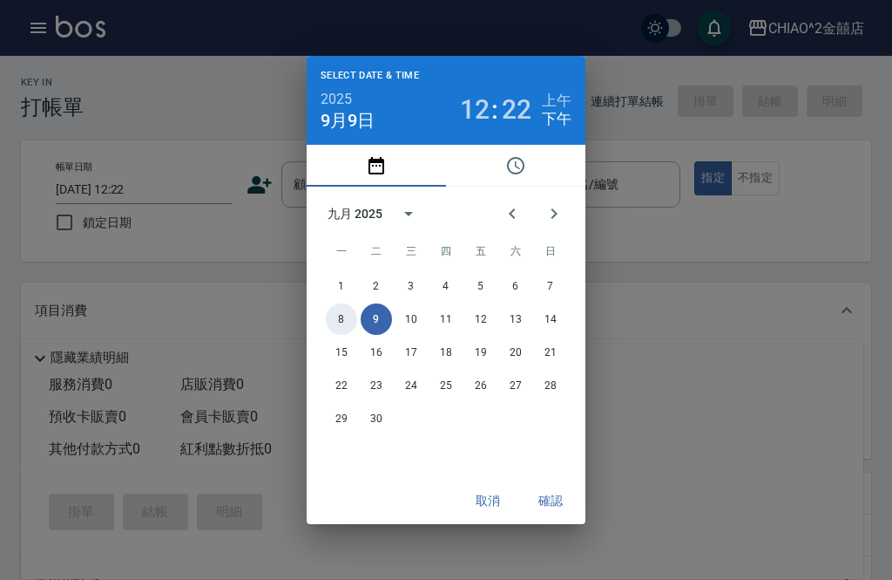
click at [351, 335] on button "8" at bounding box center [341, 318] width 31 height 31
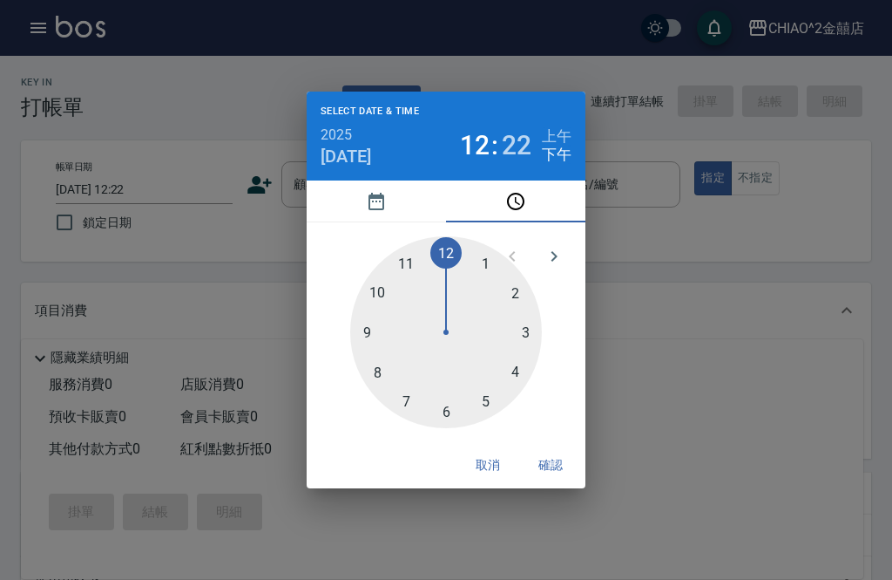
type input "[DATE] 12:22"
click at [553, 481] on button "確認" at bounding box center [551, 465] width 56 height 32
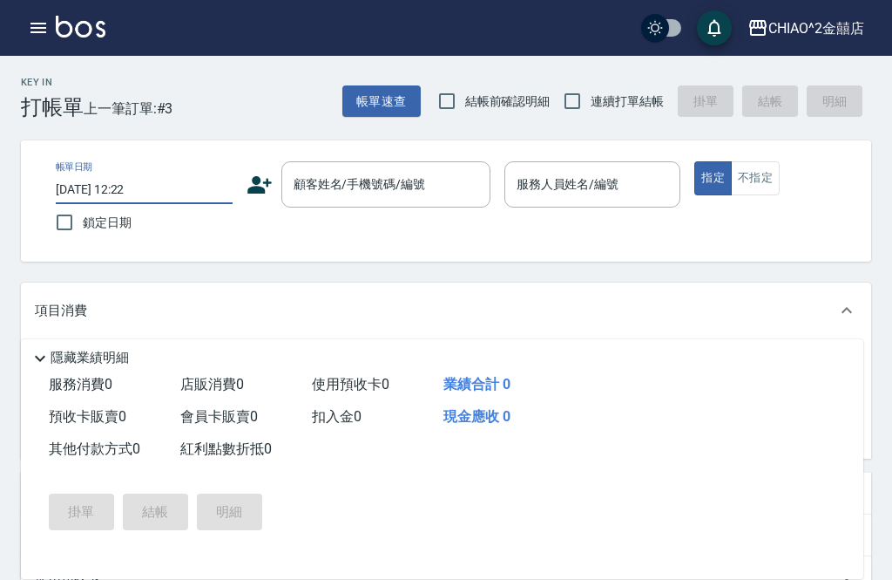
click at [378, 199] on input "顧客姓名/手機號碼/編號" at bounding box center [372, 184] width 167 height 31
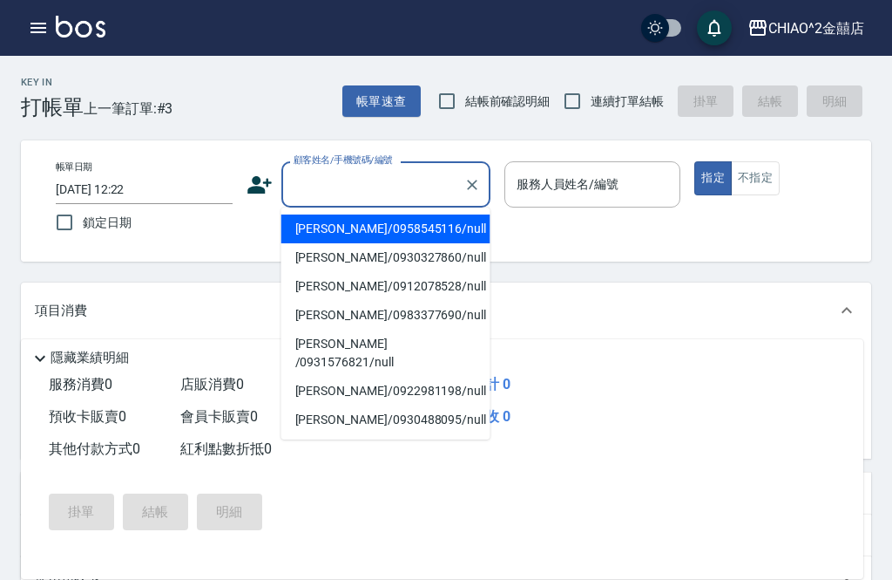
click at [395, 188] on input "顧客姓名/手機號碼/編號" at bounding box center [372, 184] width 167 height 31
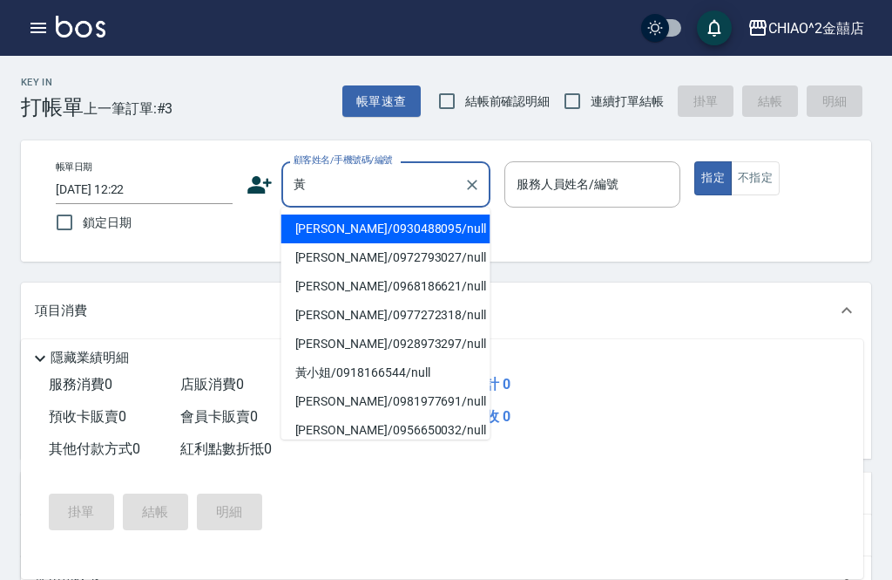
click at [443, 227] on li "[PERSON_NAME]/0930488095/null" at bounding box center [386, 228] width 209 height 29
type input "[PERSON_NAME]/0930488095/null"
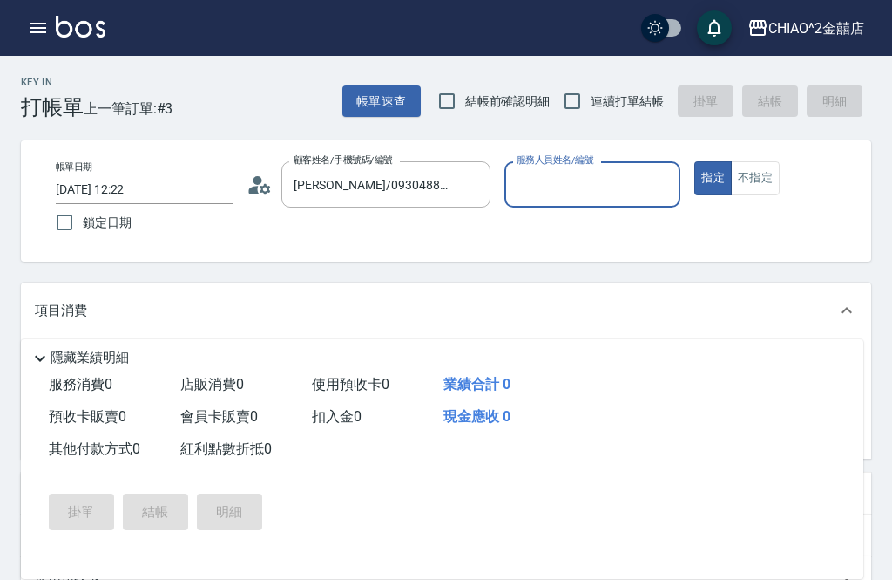
click at [606, 180] on input "服務人員姓名/編號" at bounding box center [592, 184] width 161 height 31
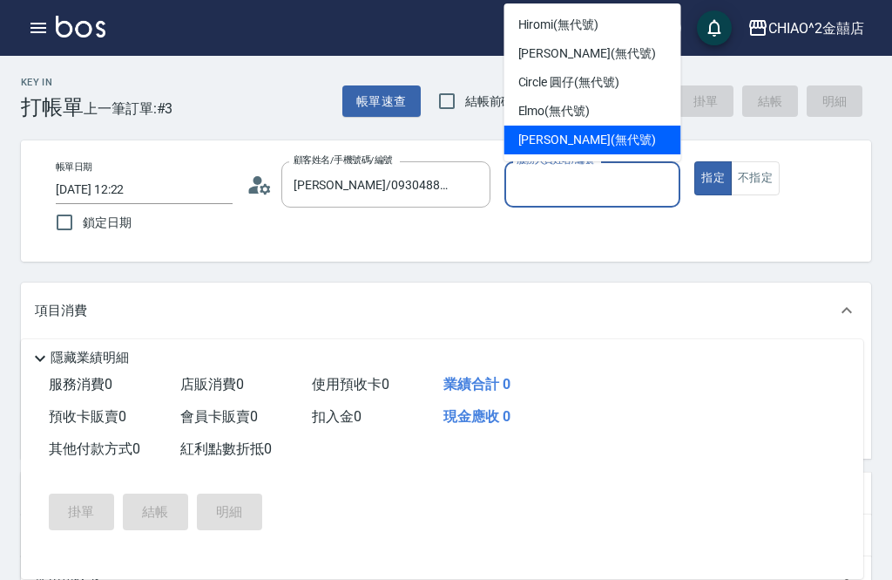
click at [648, 140] on div "[PERSON_NAME] (無代號)" at bounding box center [593, 140] width 177 height 29
type input "[PERSON_NAME](無代號)"
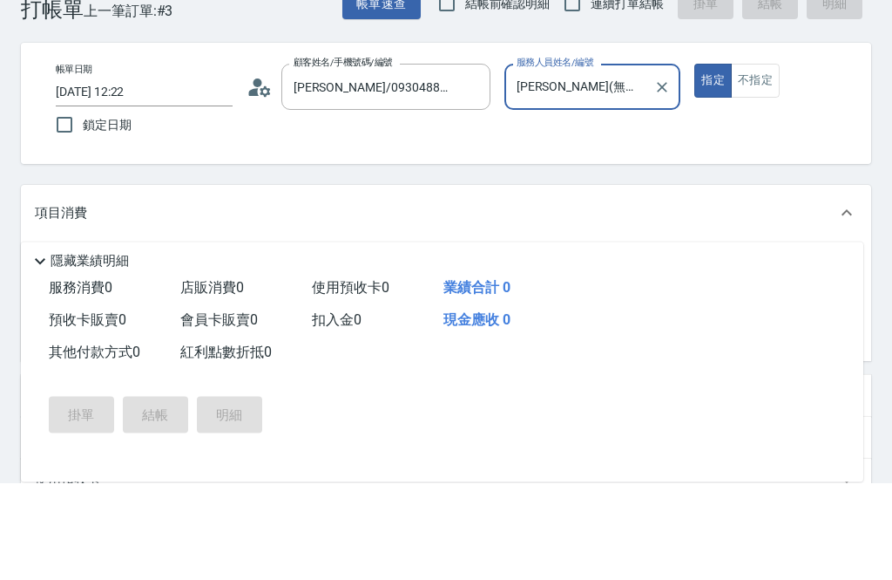
click at [107, 345] on div "服務名稱/代號 服務名稱/代號" at bounding box center [182, 368] width 218 height 46
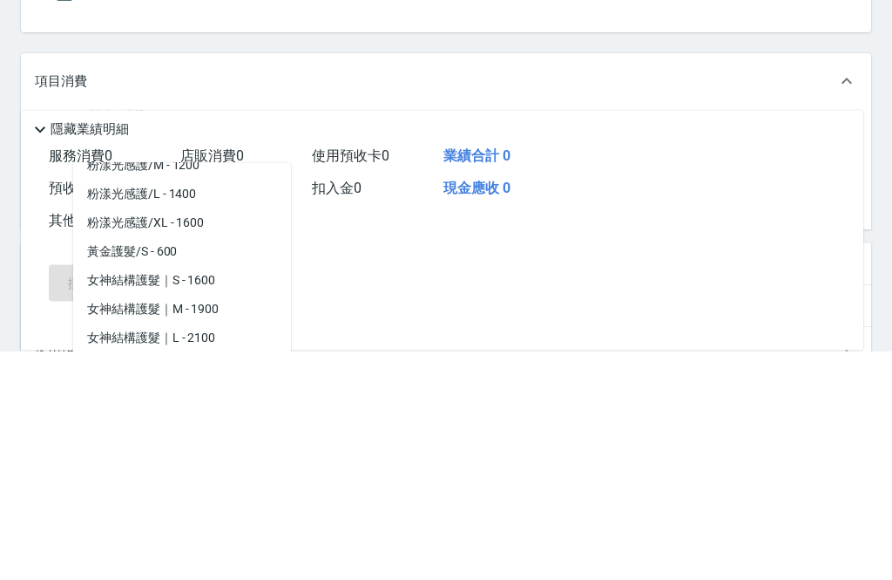
scroll to position [229, 0]
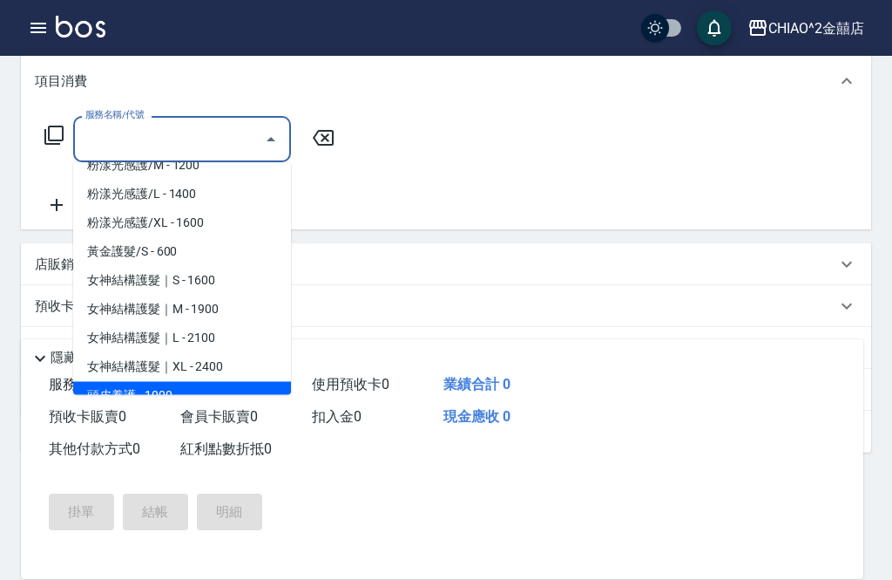
click at [211, 401] on span "頭皮養護 - 1000" at bounding box center [182, 396] width 218 height 29
type input "頭皮養護"
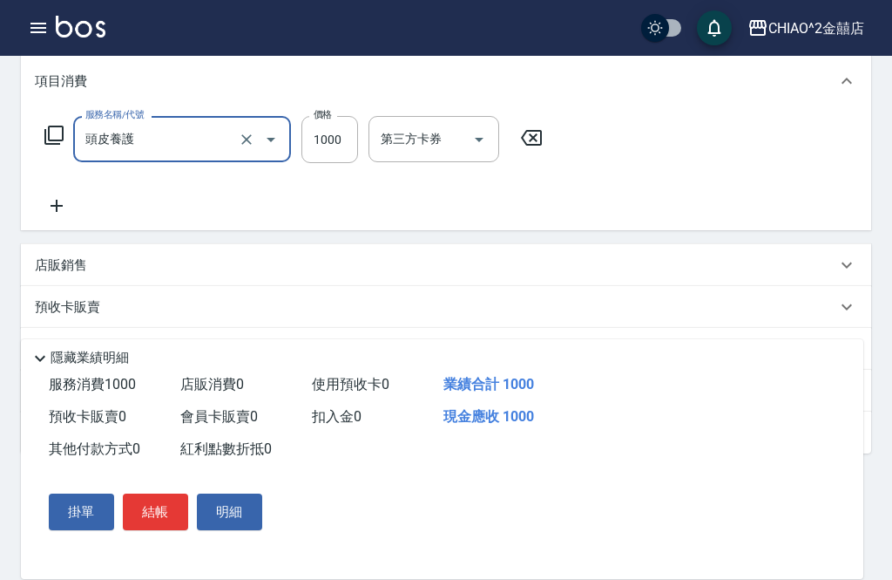
click at [344, 139] on input "1000" at bounding box center [330, 139] width 57 height 47
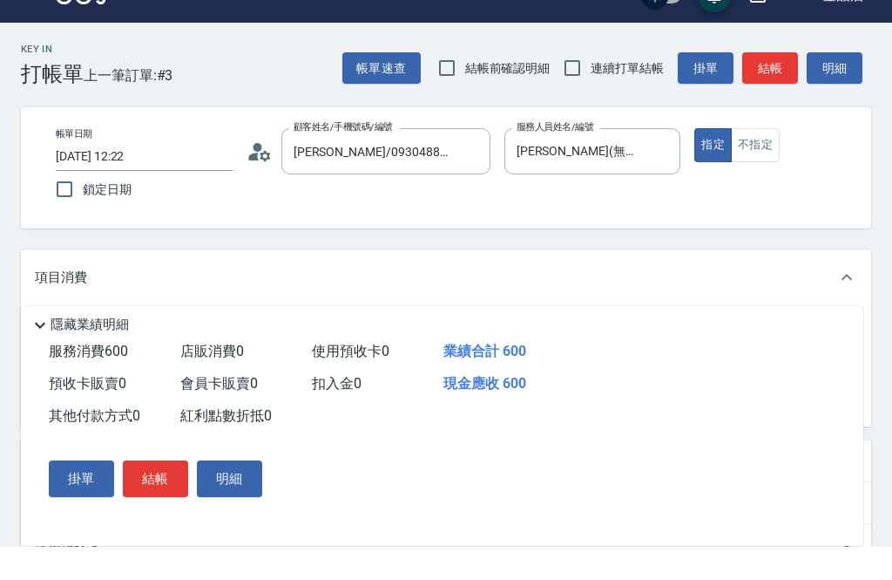
scroll to position [33, 0]
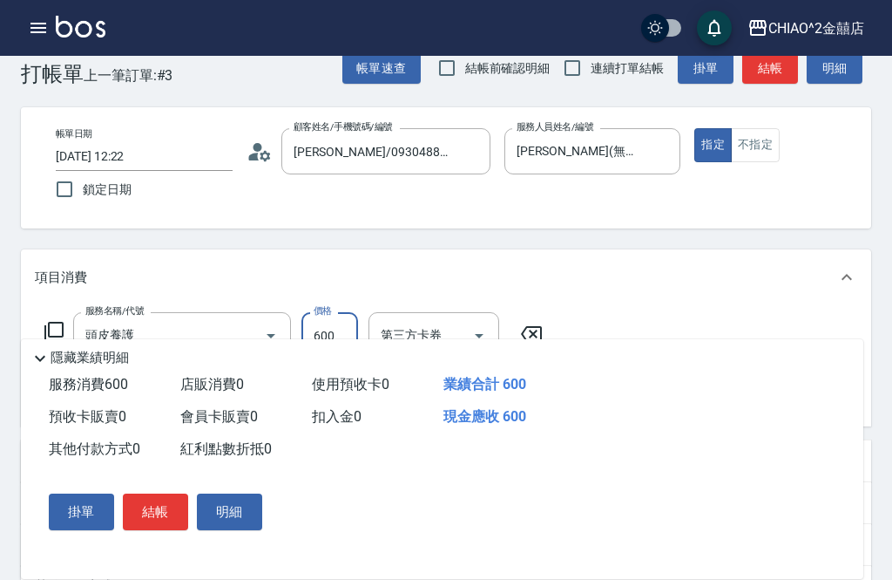
type input "600"
click at [154, 514] on button "結帳" at bounding box center [155, 511] width 65 height 37
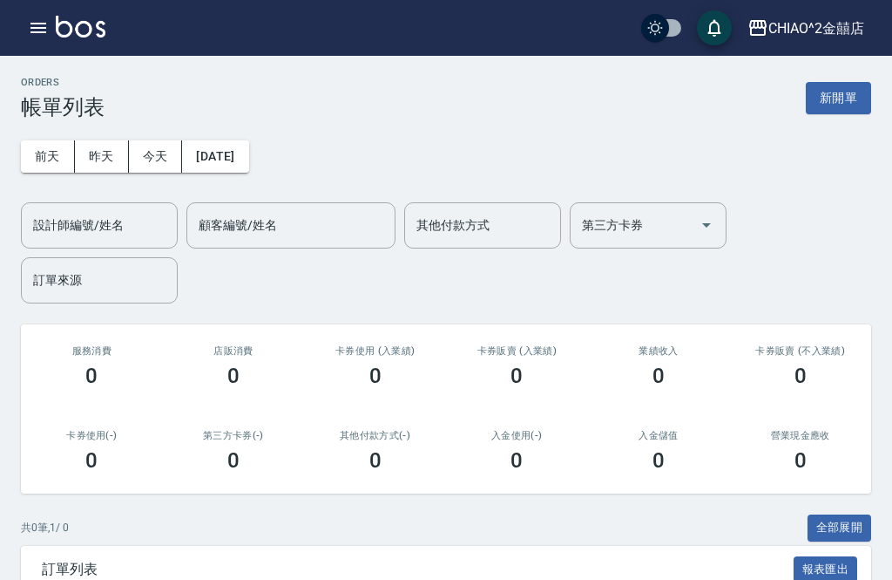
click at [844, 91] on button "新開單" at bounding box center [838, 98] width 65 height 32
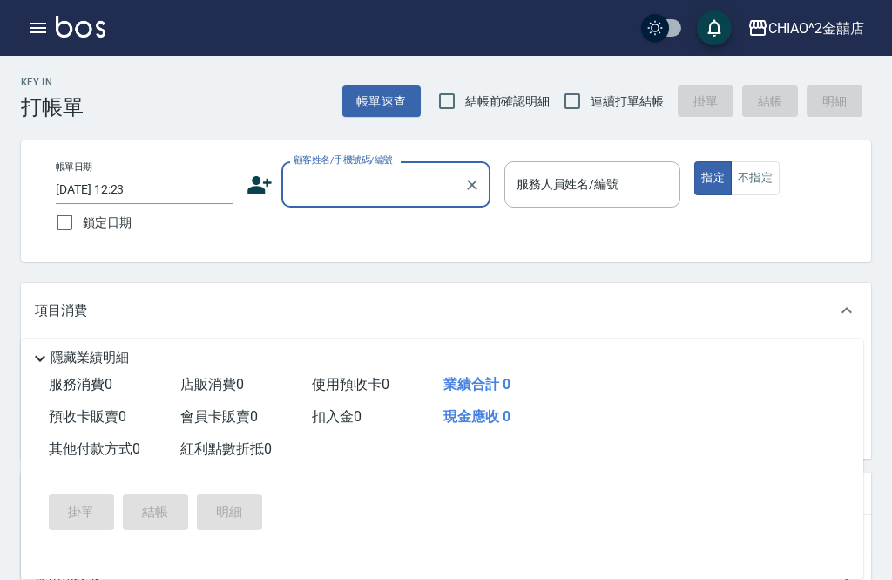
click at [78, 192] on input "[DATE] 12:23" at bounding box center [144, 189] width 177 height 29
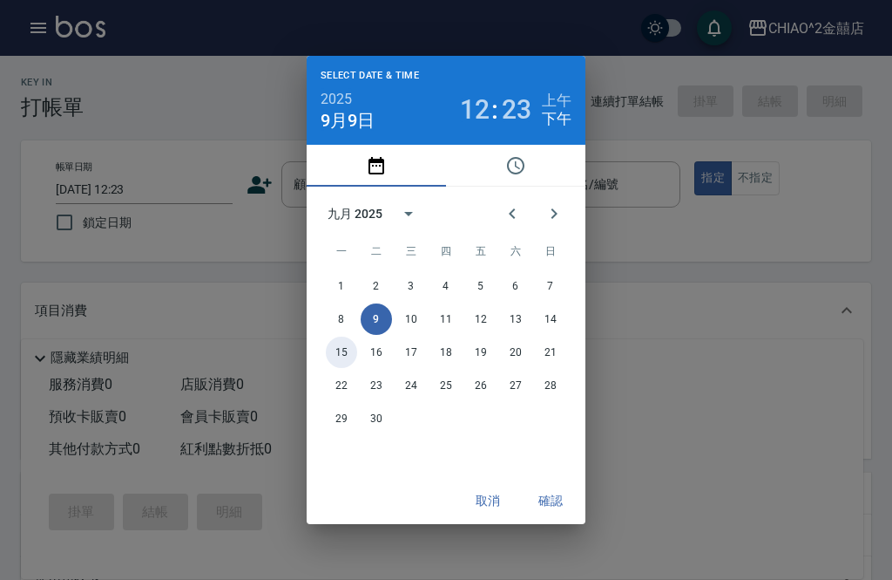
click at [332, 356] on button "15" at bounding box center [341, 351] width 31 height 31
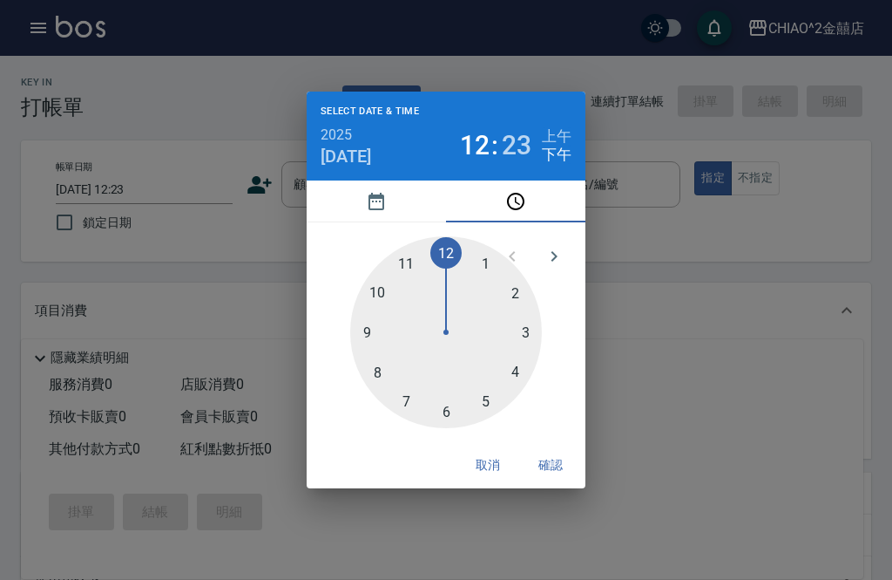
click at [400, 221] on button "pick date" at bounding box center [376, 201] width 139 height 42
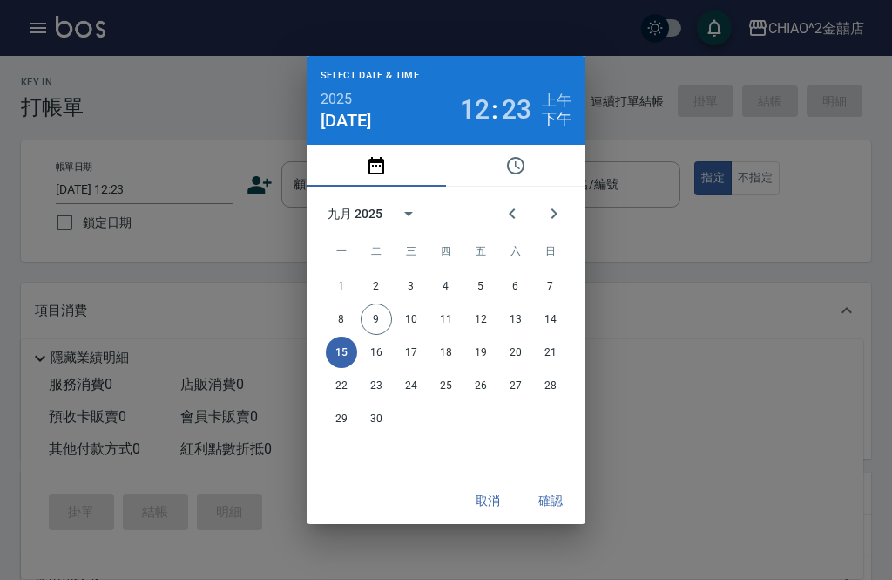
click at [343, 358] on button "15" at bounding box center [341, 351] width 31 height 31
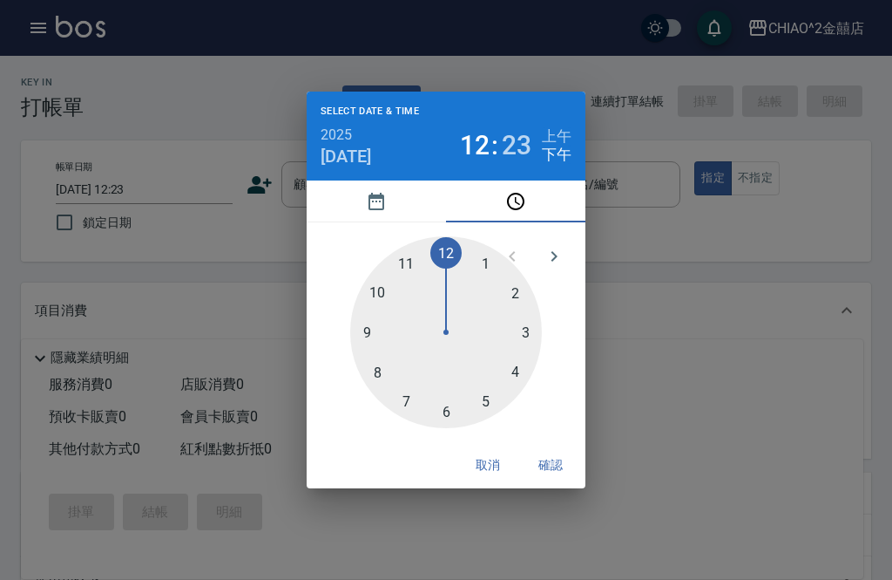
click at [512, 239] on div at bounding box center [534, 256] width 84 height 42
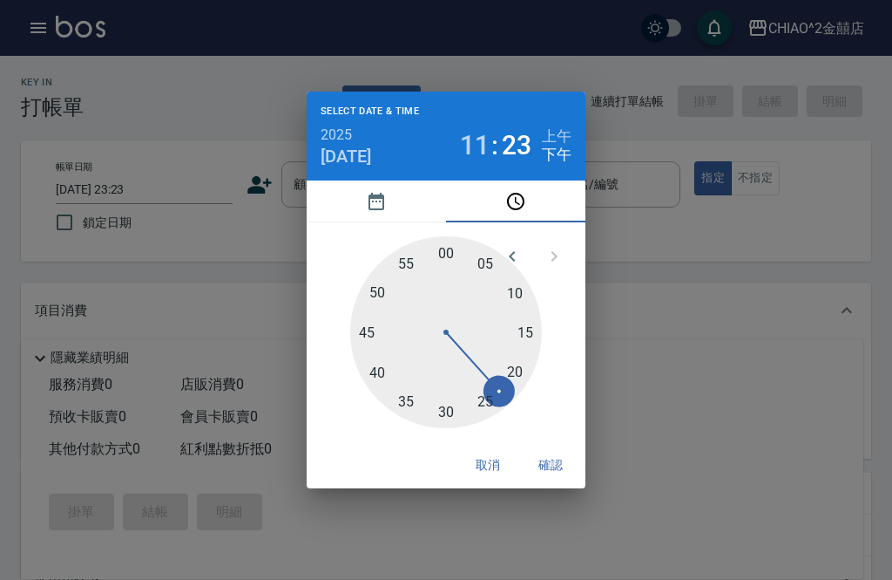
click at [491, 230] on div "05 10 15 20 25 30 35 40 45 50 55 00" at bounding box center [446, 332] width 279 height 220
click at [413, 180] on button "pick date" at bounding box center [376, 201] width 139 height 42
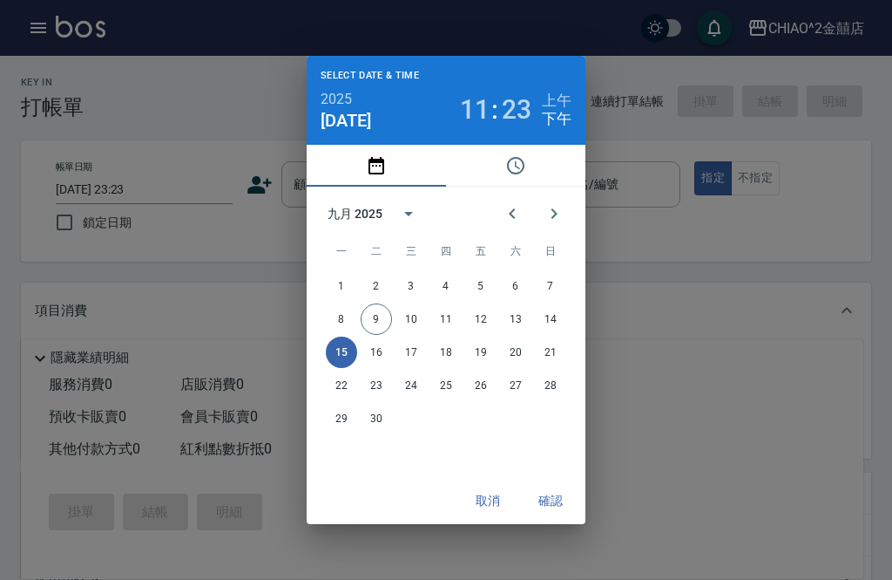
click at [366, 193] on div "九月 2025" at bounding box center [379, 214] width 102 height 42
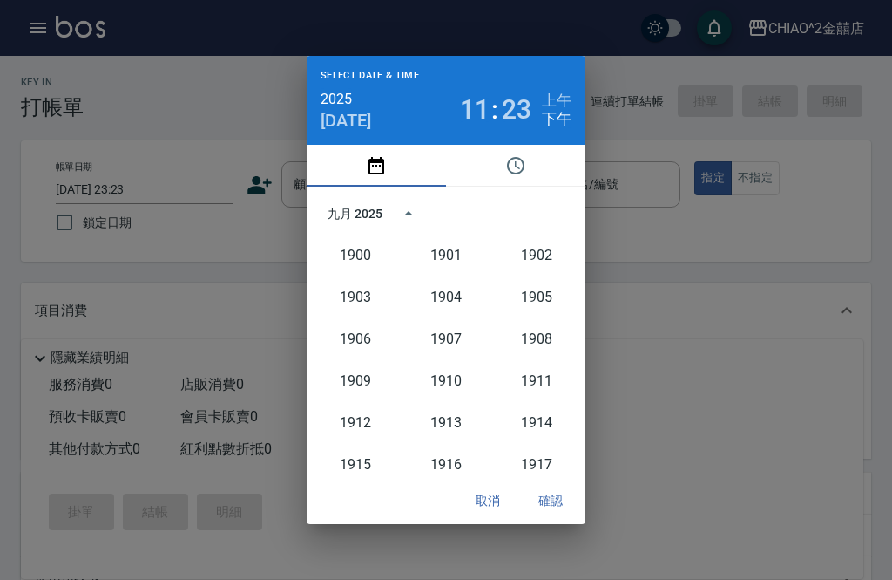
scroll to position [1614, 0]
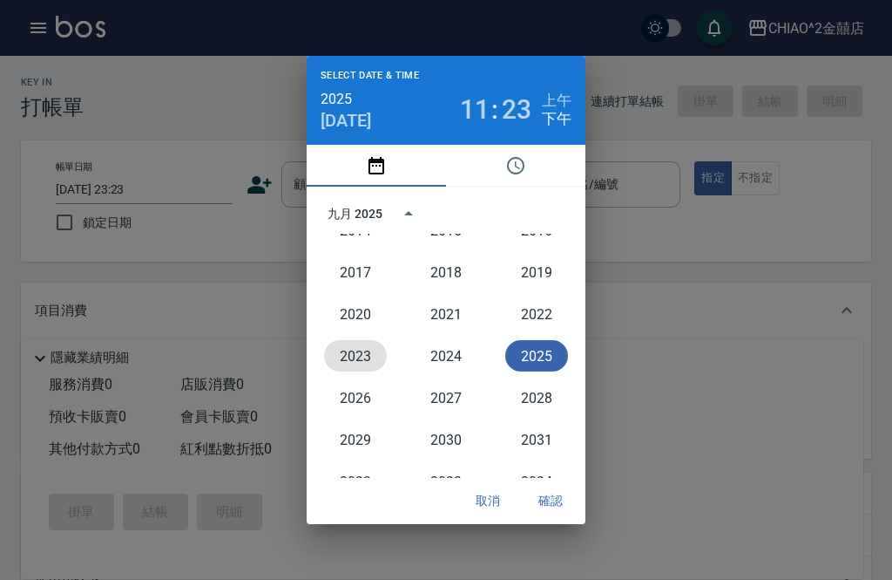
click at [349, 344] on button "2023" at bounding box center [355, 355] width 63 height 31
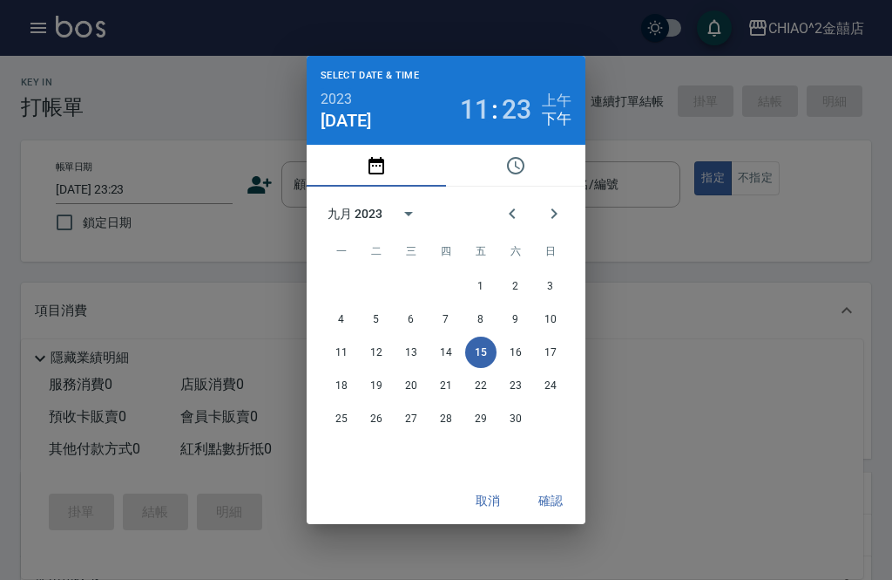
click at [492, 554] on div "Select date & time 2023 [DATE] 11 : 23 上午 下午 九月 2023 一 二 三 四 五 六 日 1 2 3 4 5 6 …" at bounding box center [446, 290] width 892 height 580
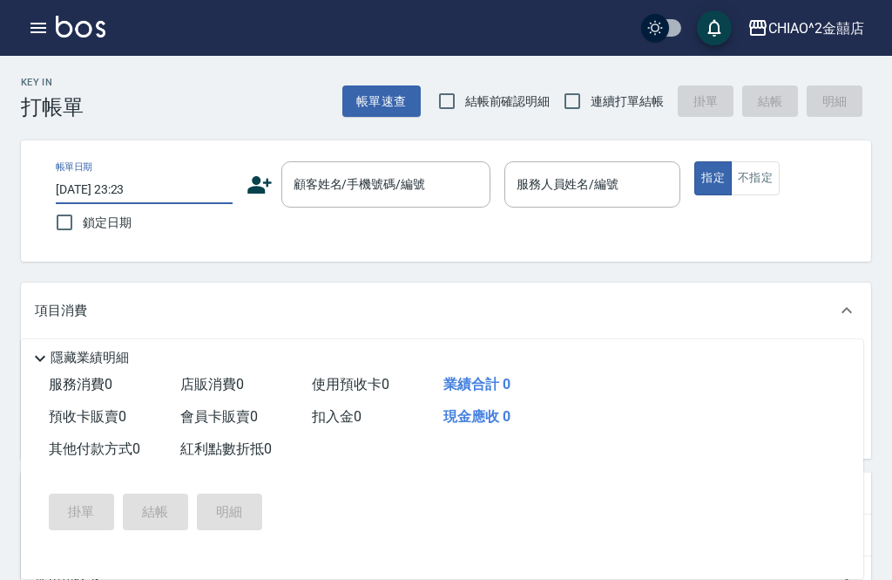
click at [70, 188] on input "[DATE] 23:23" at bounding box center [144, 189] width 177 height 29
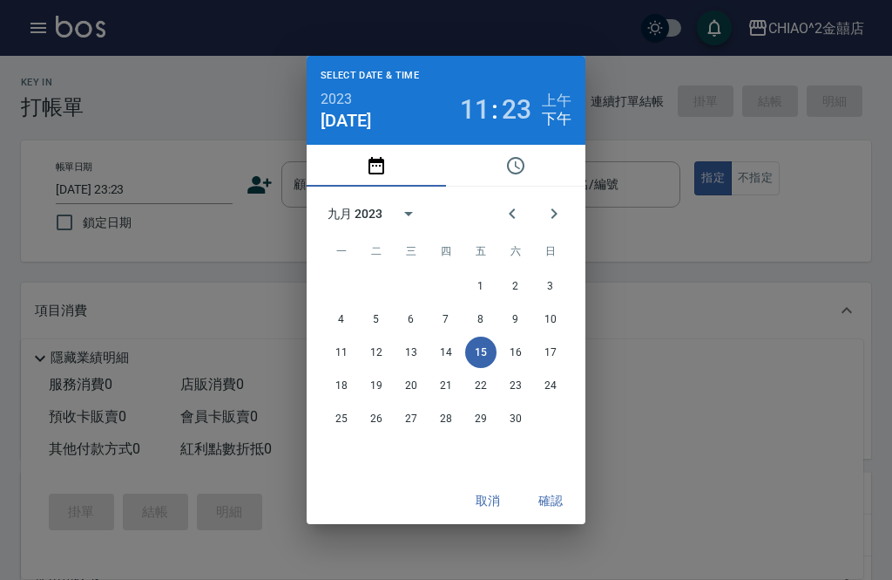
click at [377, 151] on button "pick date" at bounding box center [376, 166] width 139 height 42
click at [417, 254] on span "三" at bounding box center [411, 251] width 31 height 35
click at [383, 244] on span "二" at bounding box center [376, 251] width 31 height 35
click at [371, 248] on span "二" at bounding box center [376, 251] width 31 height 35
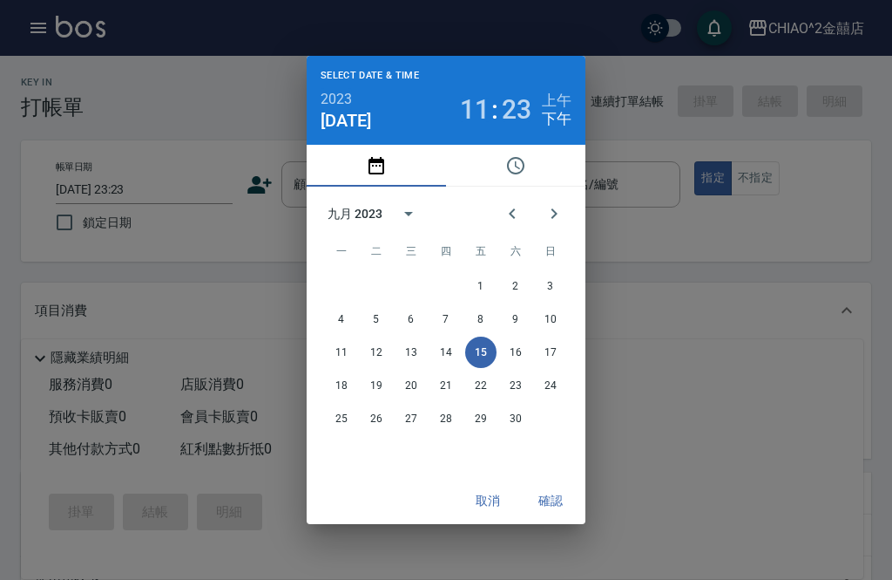
click at [515, 198] on button "Previous month" at bounding box center [513, 214] width 42 height 42
click at [389, 263] on span "二" at bounding box center [376, 251] width 31 height 35
click at [560, 252] on span "日" at bounding box center [550, 251] width 31 height 35
click at [556, 246] on span "日" at bounding box center [550, 251] width 31 height 35
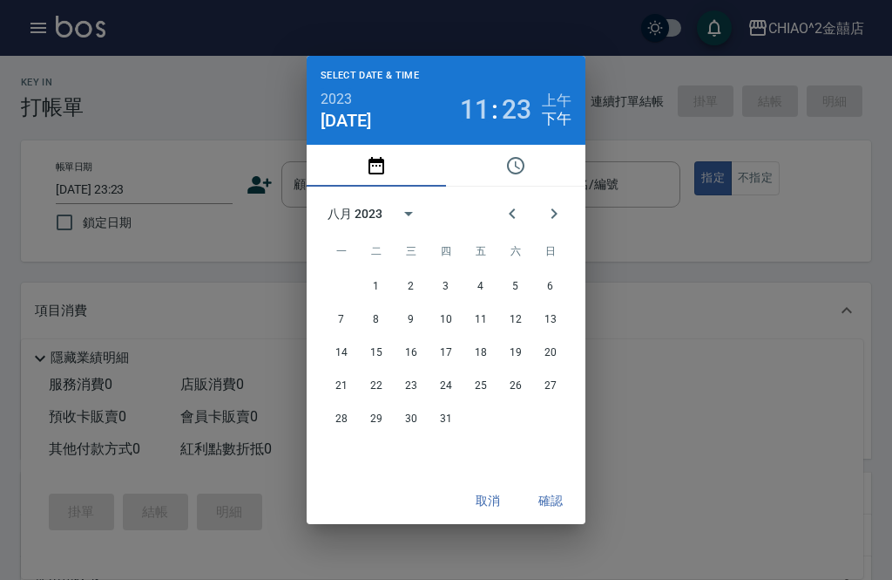
click at [557, 247] on span "日" at bounding box center [550, 251] width 31 height 35
click at [486, 533] on div "Select date & time 2023 [DATE] 11 : 23 上午 下午 八月 2023 一 二 三 四 五 六 日 1 2 3 4 5 6 …" at bounding box center [446, 290] width 892 height 580
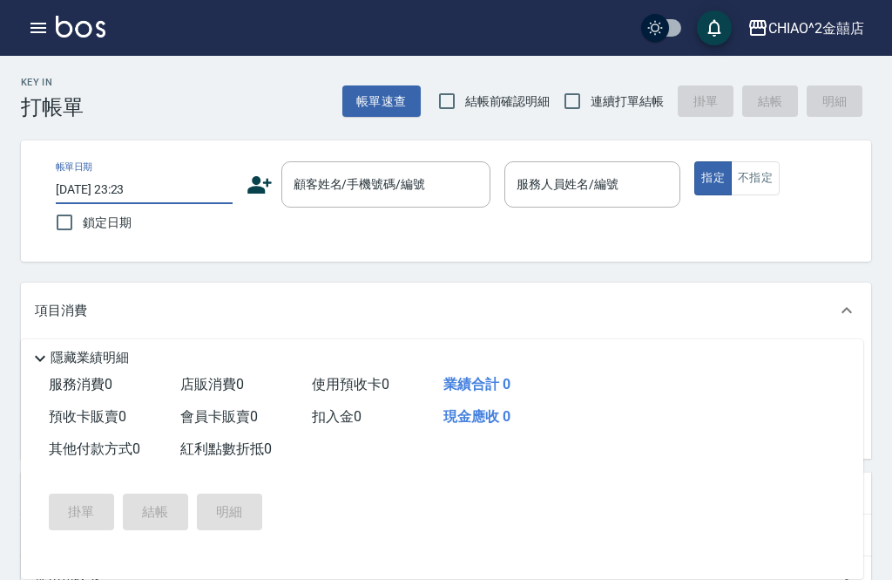
click at [69, 194] on input "[DATE] 23:23" at bounding box center [144, 189] width 177 height 29
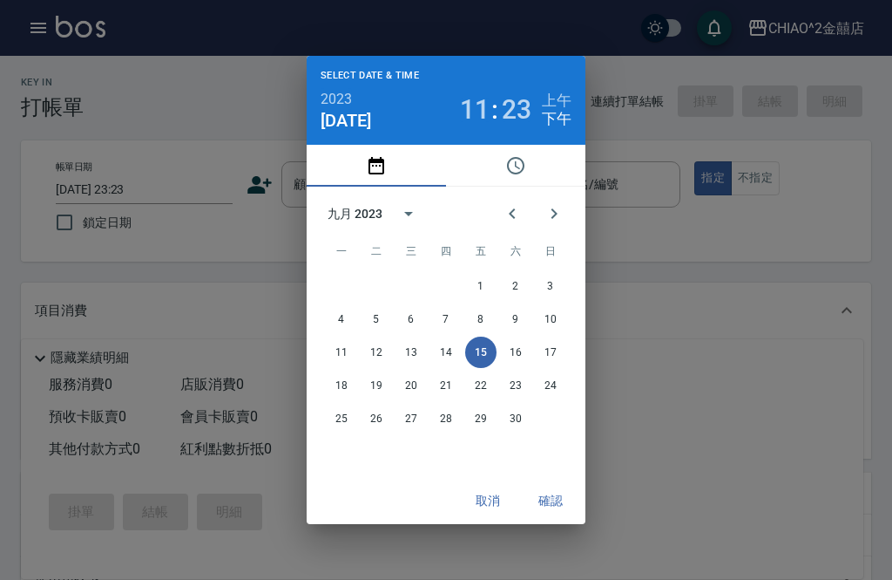
click at [367, 225] on div "九月 2023" at bounding box center [379, 214] width 102 height 42
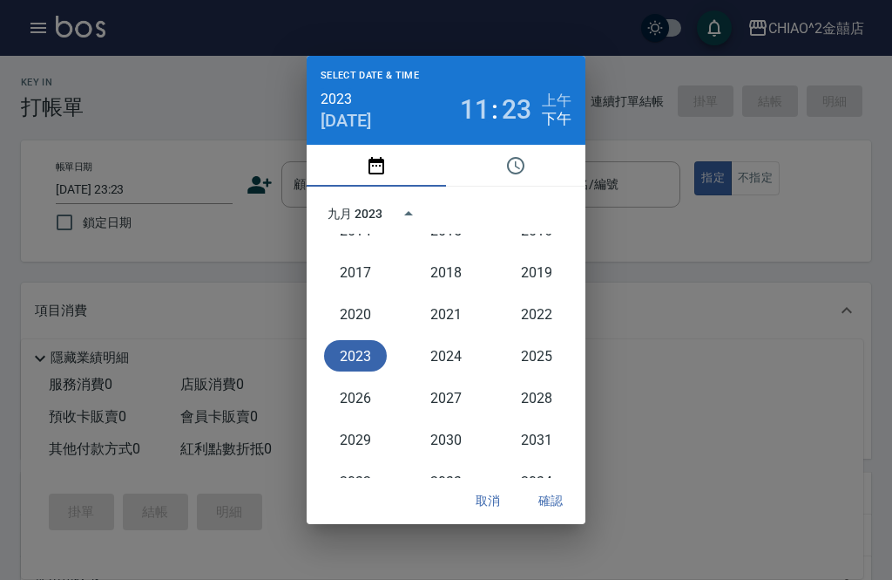
click at [381, 168] on icon "pick date" at bounding box center [376, 165] width 21 height 21
click at [538, 356] on button "2025" at bounding box center [537, 355] width 63 height 31
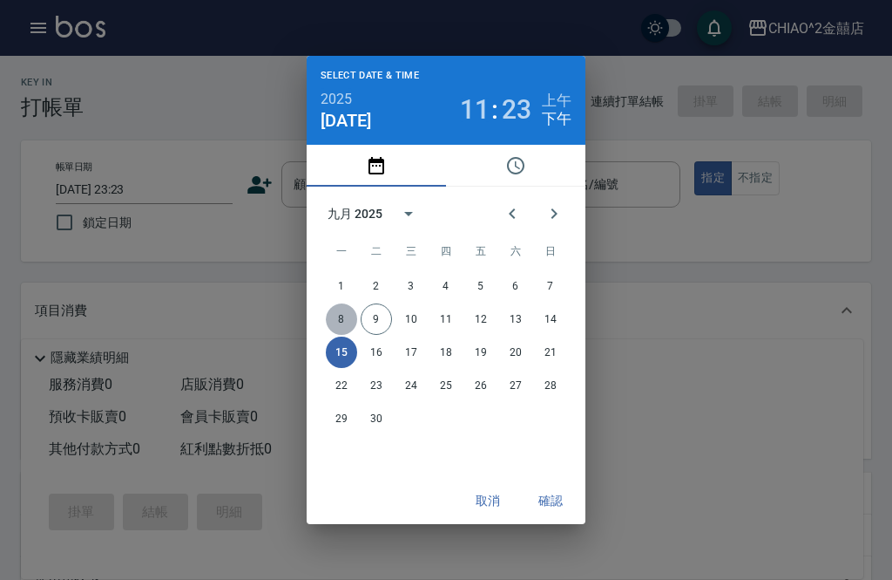
click at [347, 319] on button "8" at bounding box center [341, 318] width 31 height 31
type input "[DATE] 23:23"
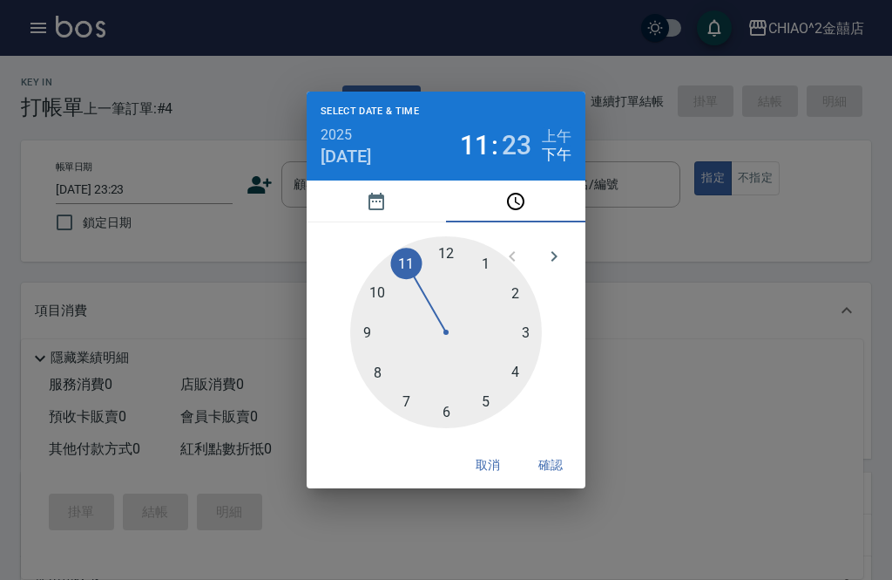
click at [566, 465] on button "確認" at bounding box center [551, 465] width 56 height 32
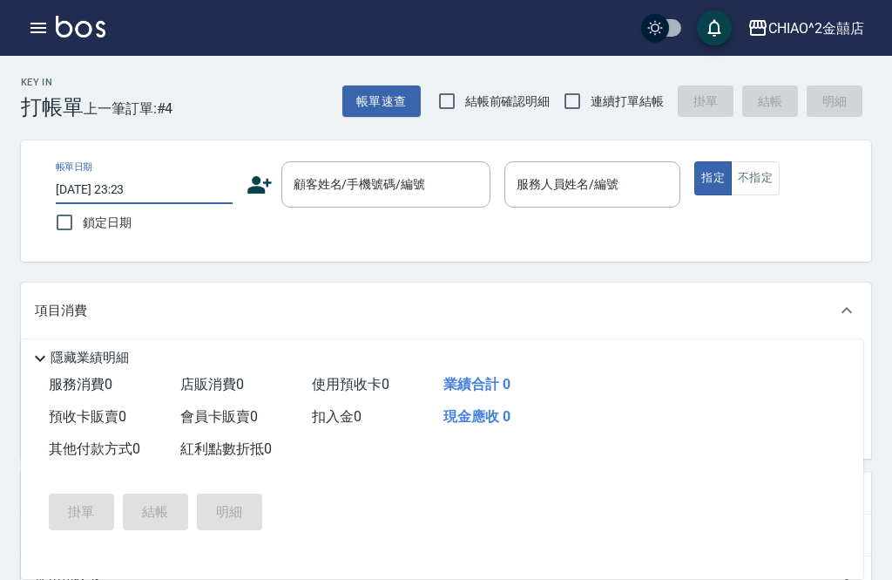
click at [375, 184] on div "顧客姓名/手機號碼/編號 顧客姓名/手機號碼/編號" at bounding box center [386, 184] width 209 height 46
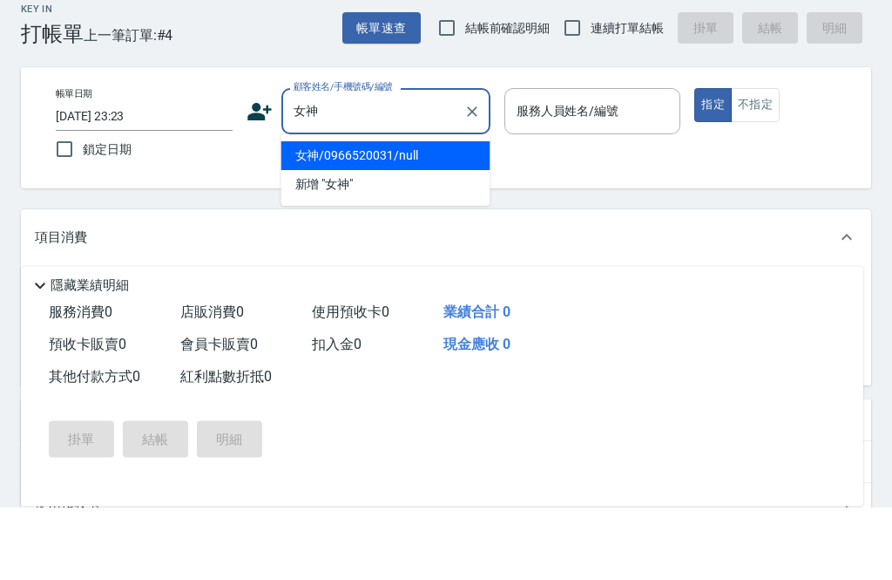
click at [406, 214] on li "女神/0966520031/null" at bounding box center [386, 228] width 209 height 29
type input "女神/0966520031/null"
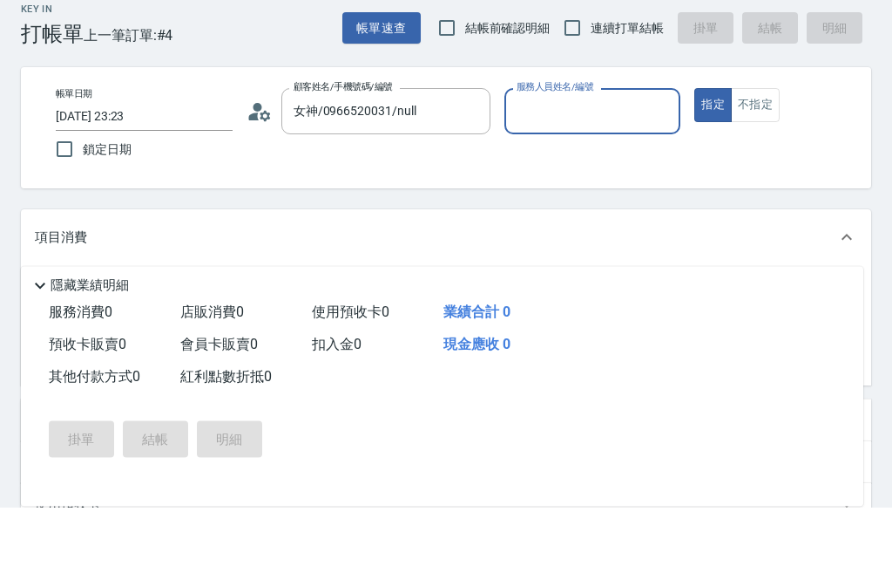
click at [612, 169] on input "服務人員姓名/編號" at bounding box center [592, 184] width 161 height 31
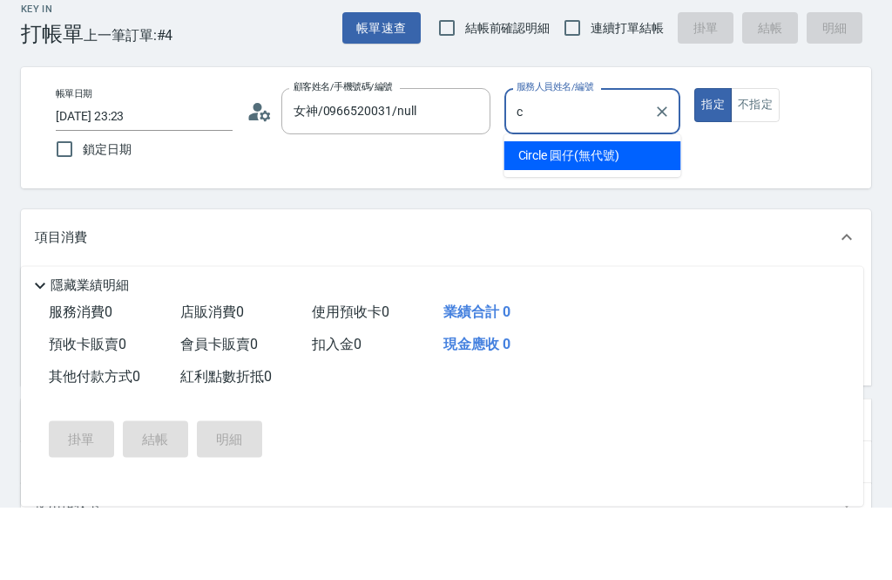
click at [603, 220] on span "Circle 圓仔 (無代號)" at bounding box center [569, 229] width 101 height 18
type input "Circle 圓仔(無代號)"
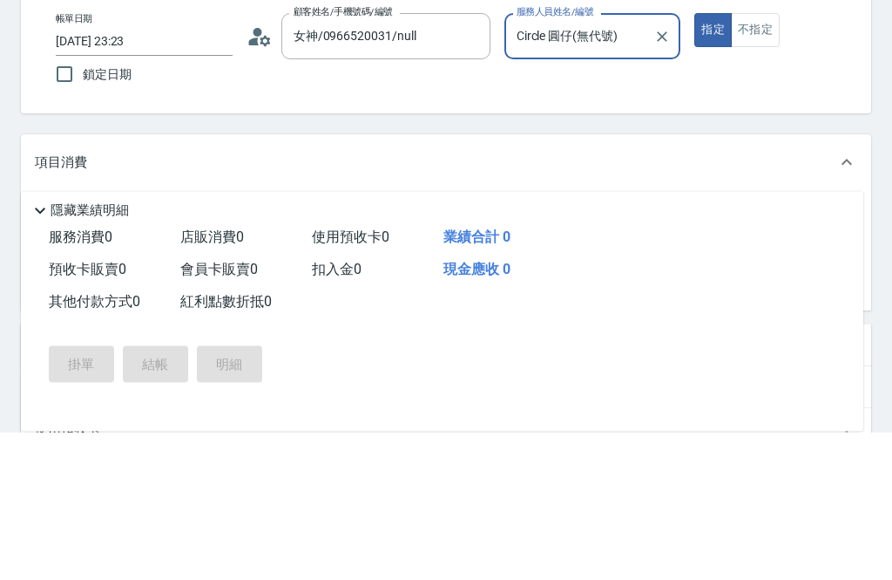
click at [110, 345] on div "服務名稱/代號 服務名稱/代號" at bounding box center [182, 368] width 218 height 46
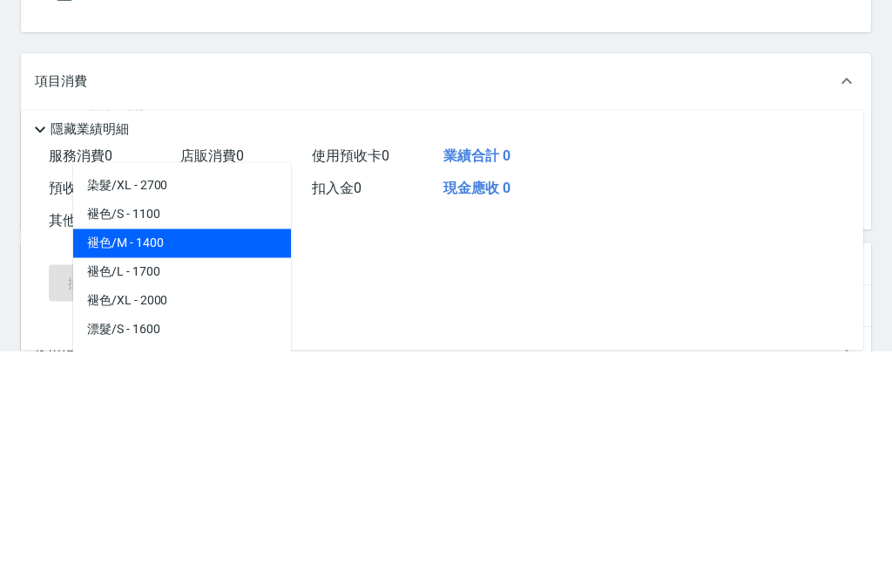
scroll to position [696, 0]
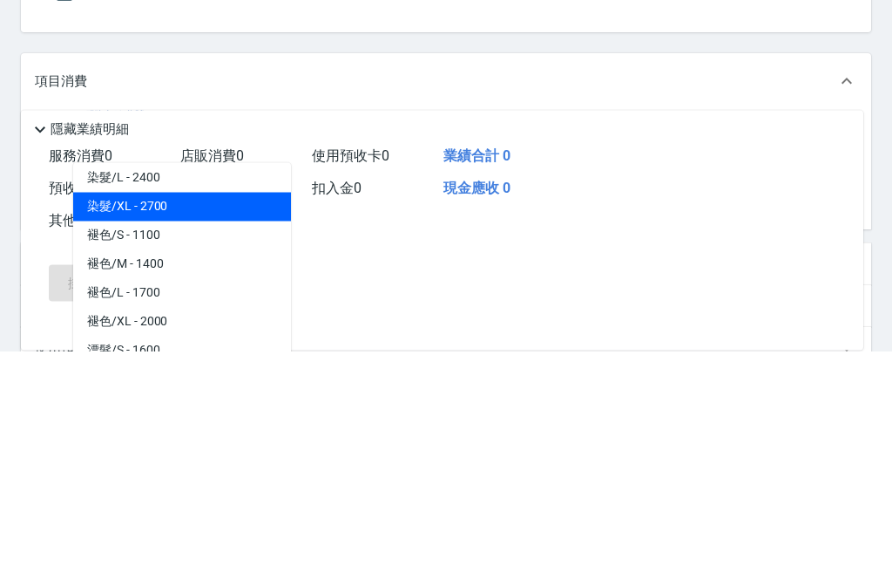
click at [95, 422] on span "染髮/XL - 2700" at bounding box center [182, 436] width 218 height 29
type input "染髮/XL"
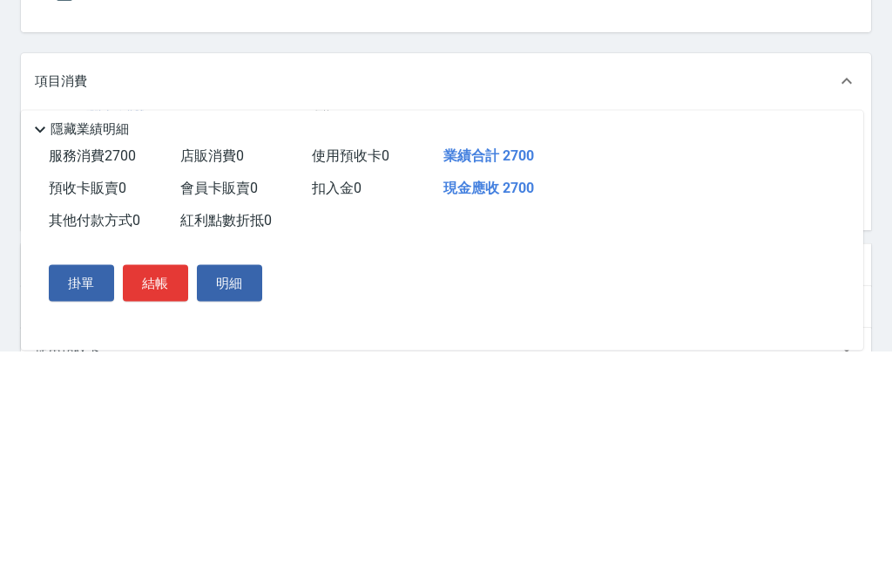
click at [344, 345] on input "2700" at bounding box center [330, 368] width 57 height 47
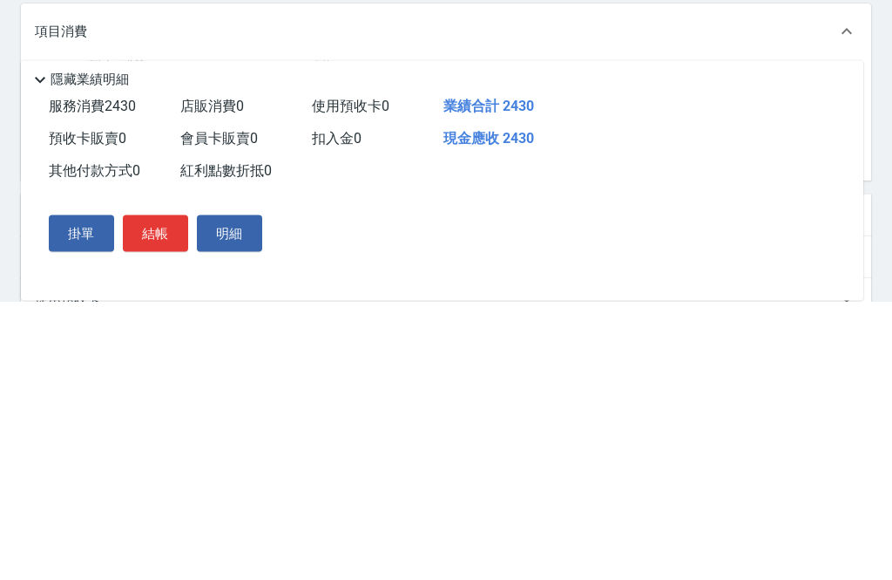
type input "2430"
click at [37, 348] on icon at bounding box center [40, 358] width 21 height 21
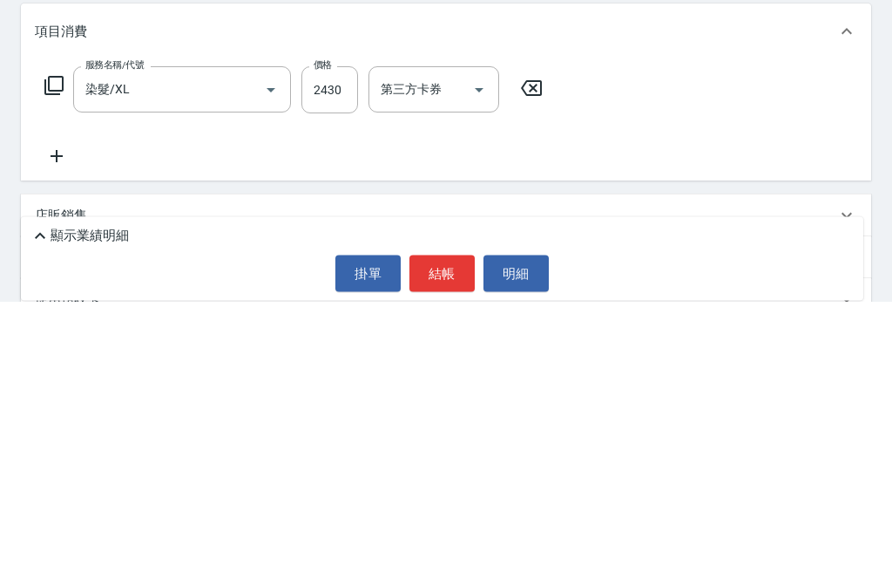
scroll to position [143, 0]
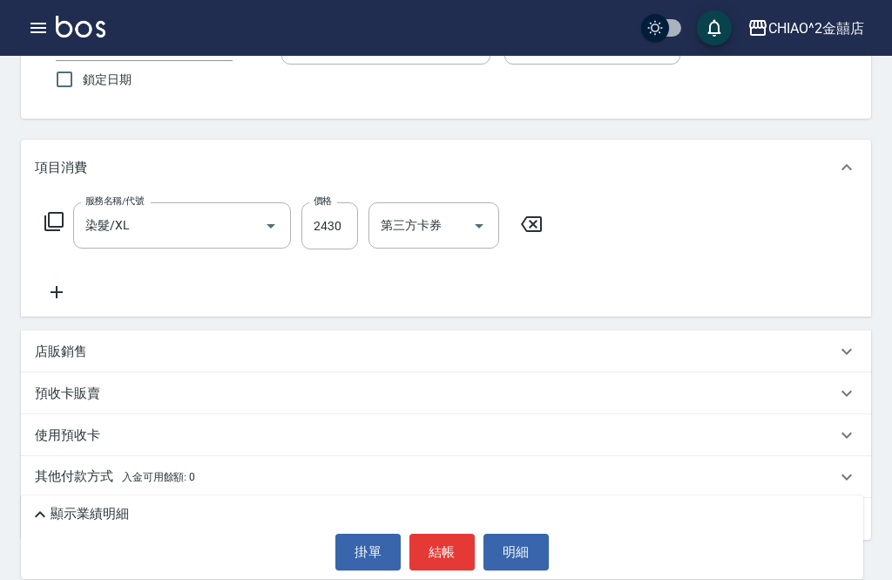
click at [57, 294] on icon at bounding box center [57, 292] width 12 height 12
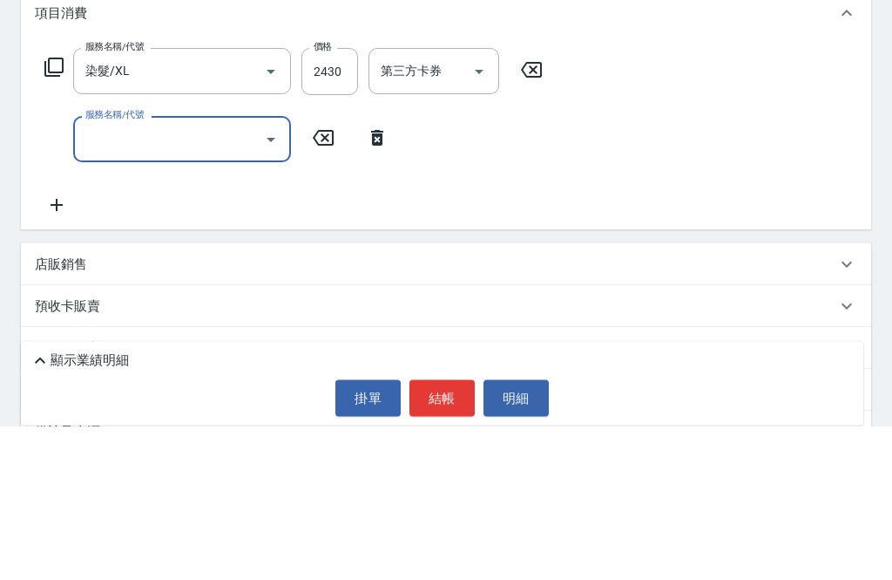
click at [200, 278] on input "服務名稱/代號" at bounding box center [169, 293] width 176 height 31
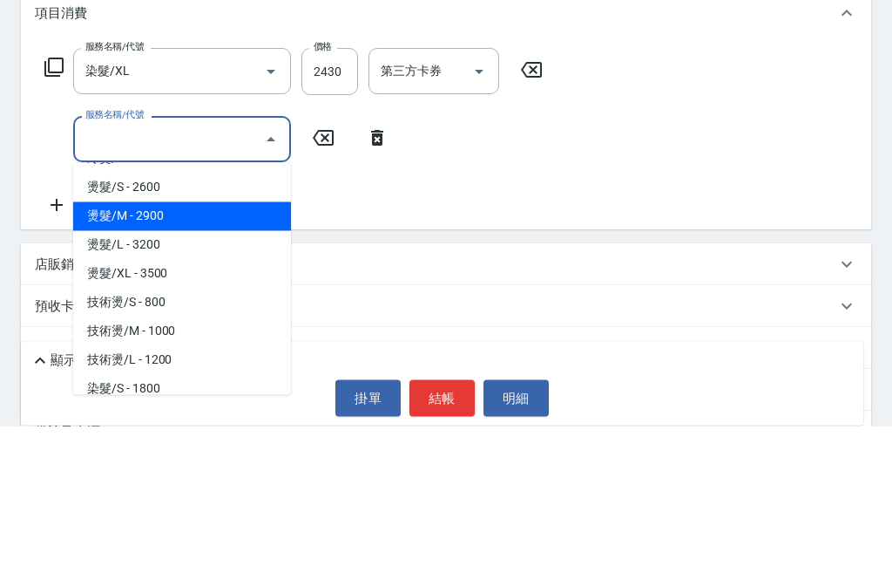
scroll to position [428, 0]
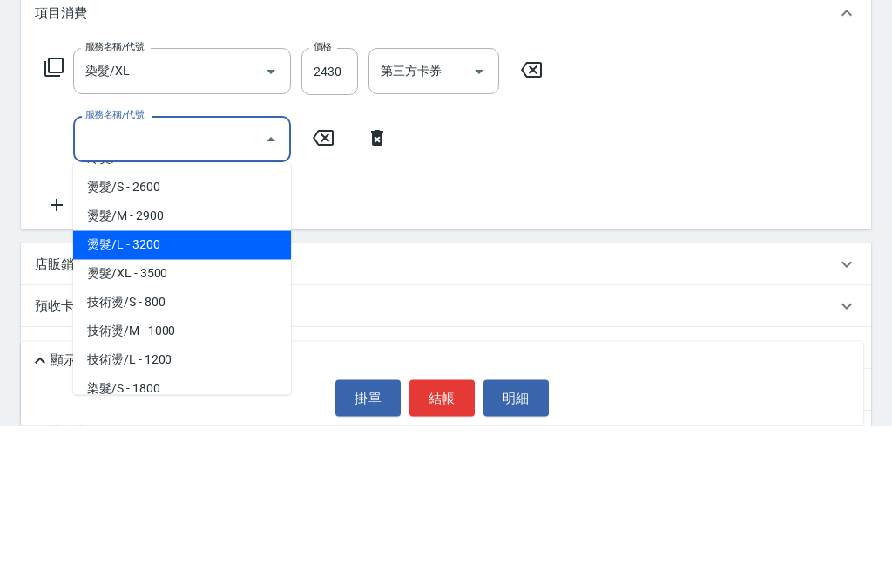
click at [245, 385] on span "燙髮/L - 3200" at bounding box center [182, 399] width 218 height 29
type input "燙髮/L"
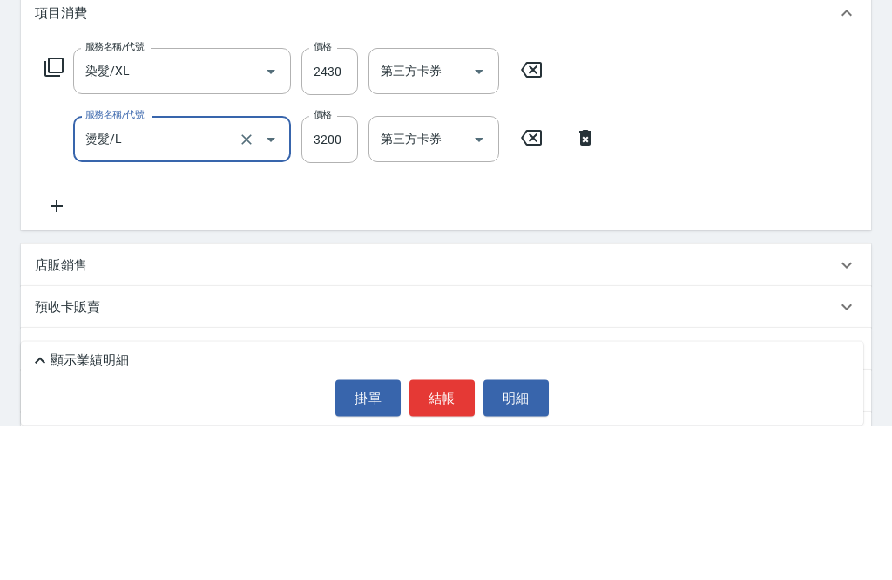
click at [412, 270] on div "第三方卡券 第三方卡券" at bounding box center [434, 293] width 131 height 46
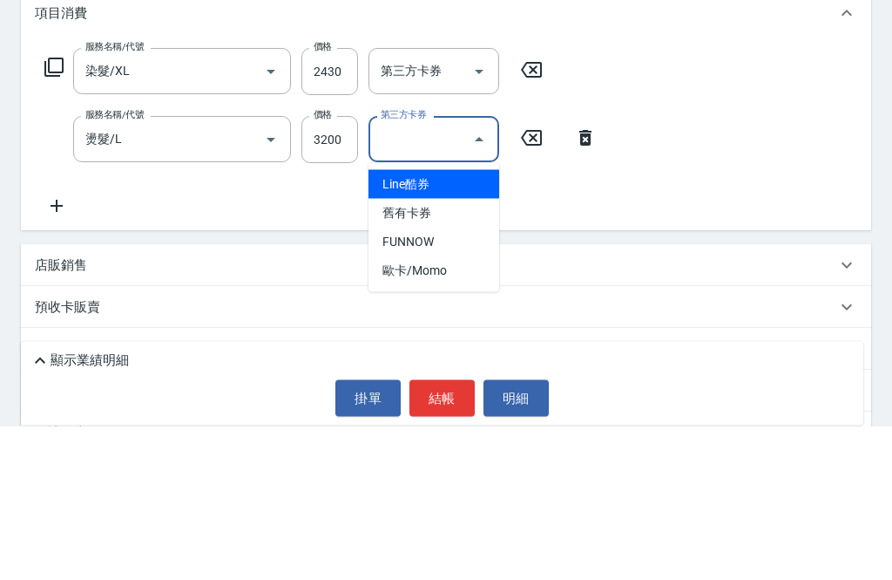
click at [337, 270] on input "3200" at bounding box center [330, 293] width 57 height 47
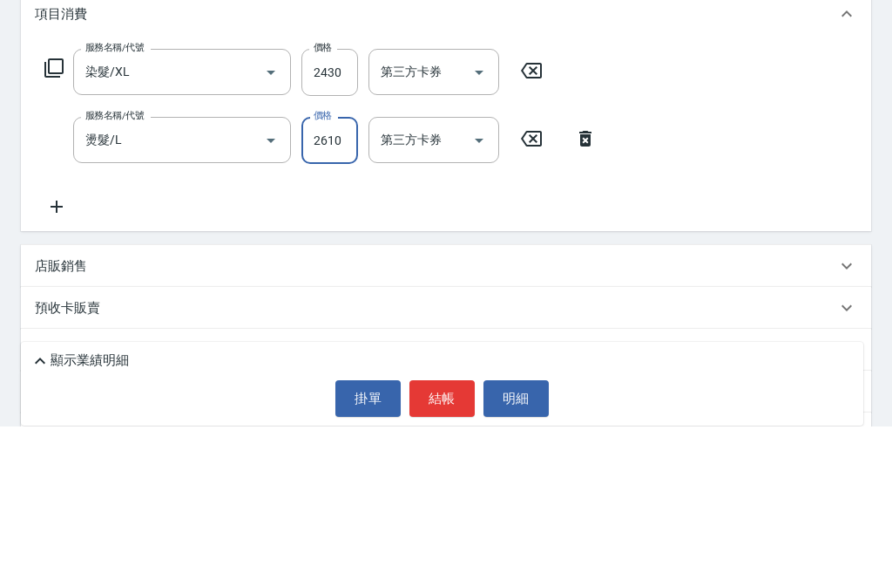
scroll to position [211, 0]
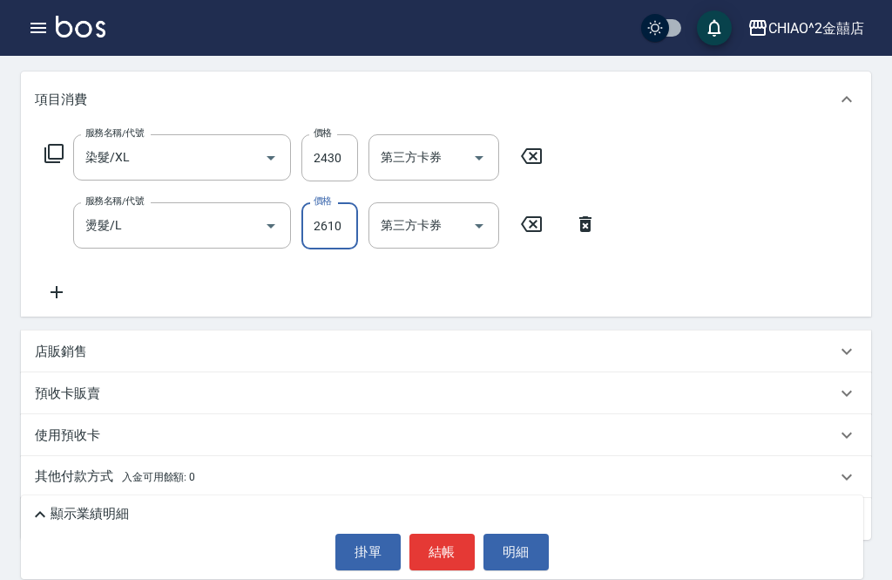
type input "2610"
click at [69, 523] on p "顯示業績明細" at bounding box center [90, 514] width 78 height 18
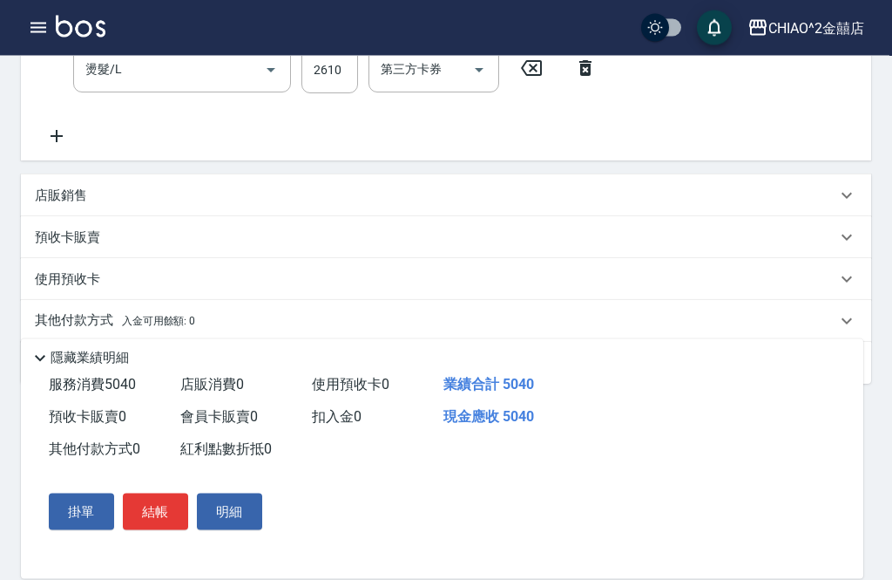
scroll to position [375, 0]
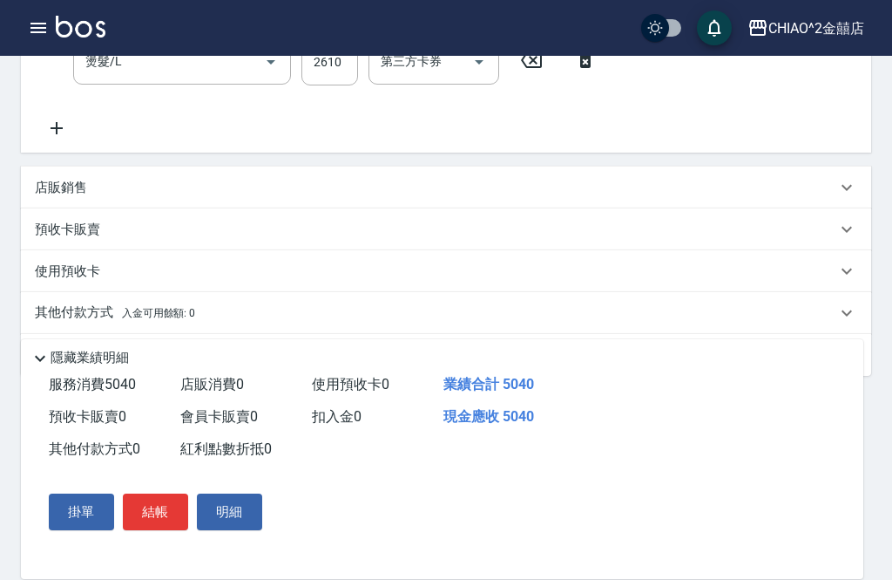
click at [51, 318] on p "其他付款方式 入金可用餘額: 0" at bounding box center [115, 312] width 160 height 19
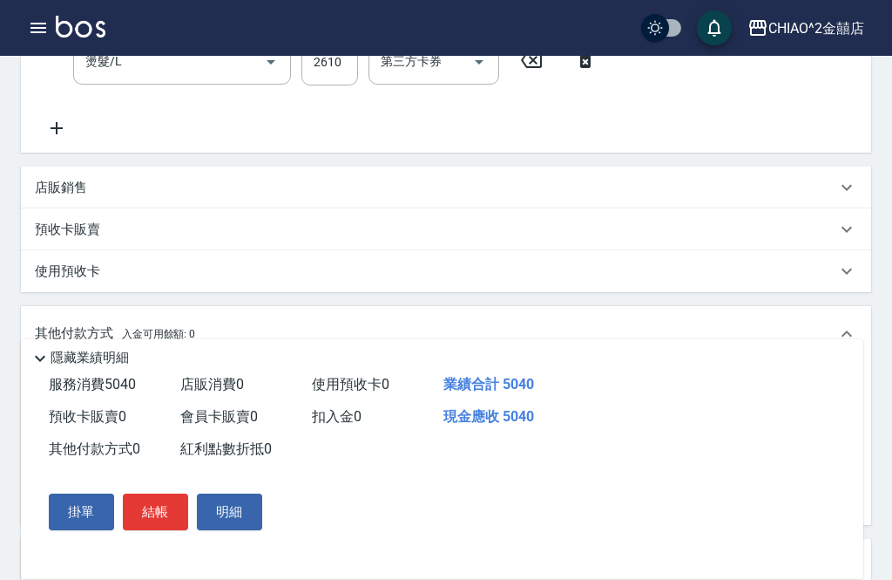
scroll to position [0, 0]
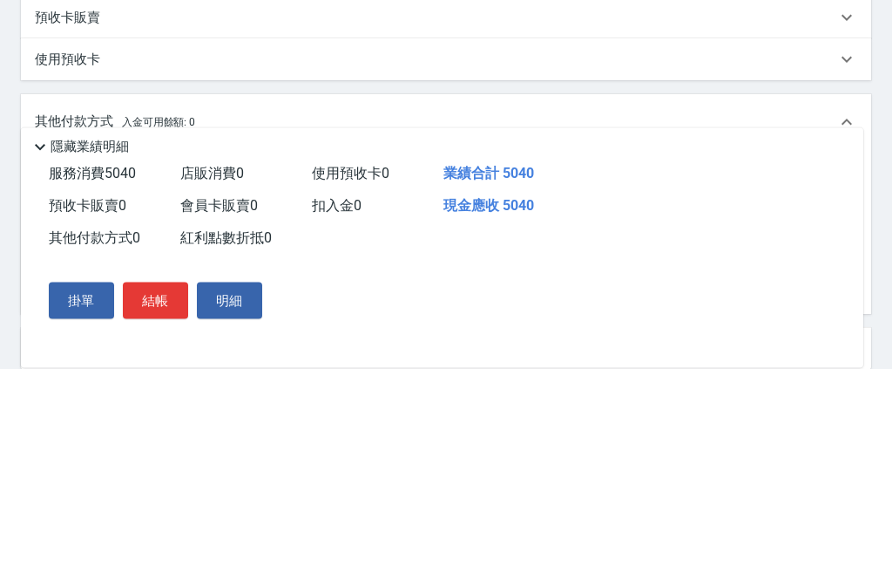
click at [59, 377] on input "其他付款方式" at bounding box center [144, 392] width 202 height 31
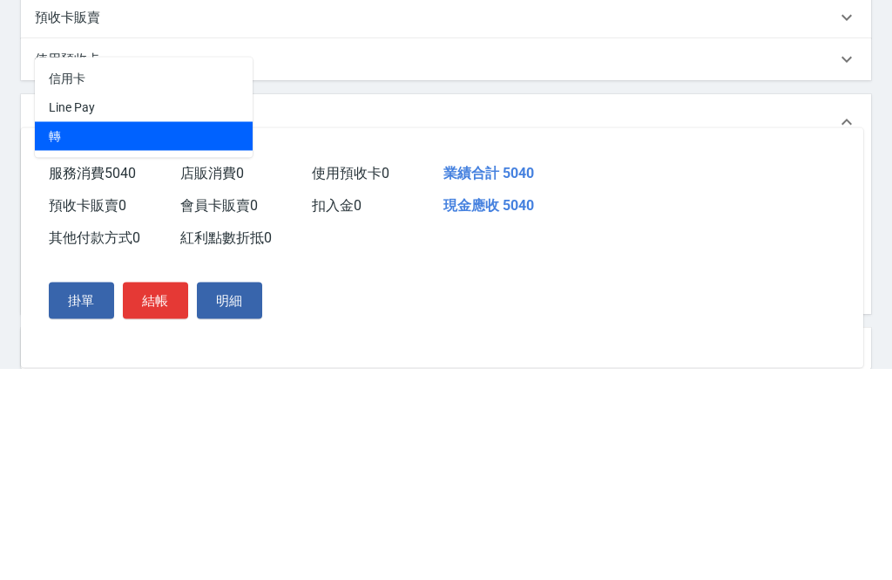
click at [236, 334] on span "轉" at bounding box center [144, 348] width 218 height 29
type input "轉"
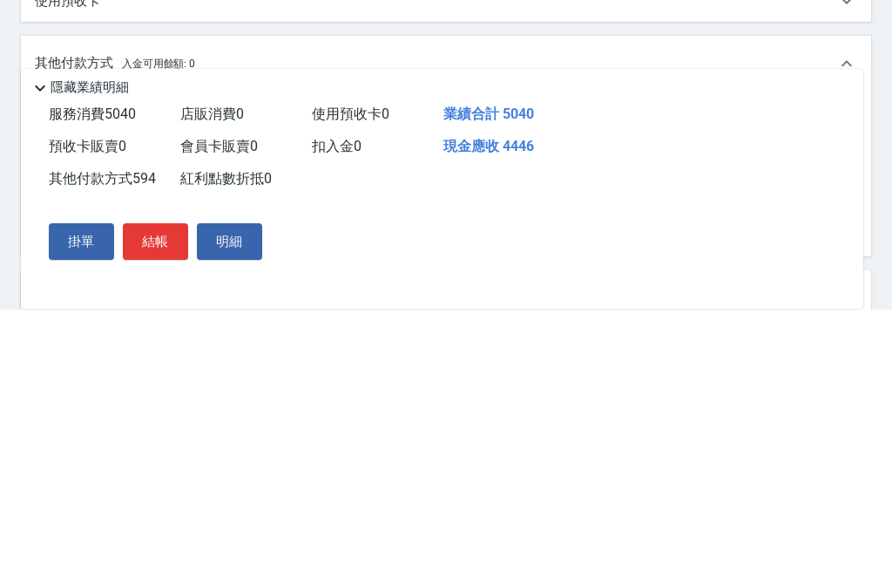
scroll to position [581, 0]
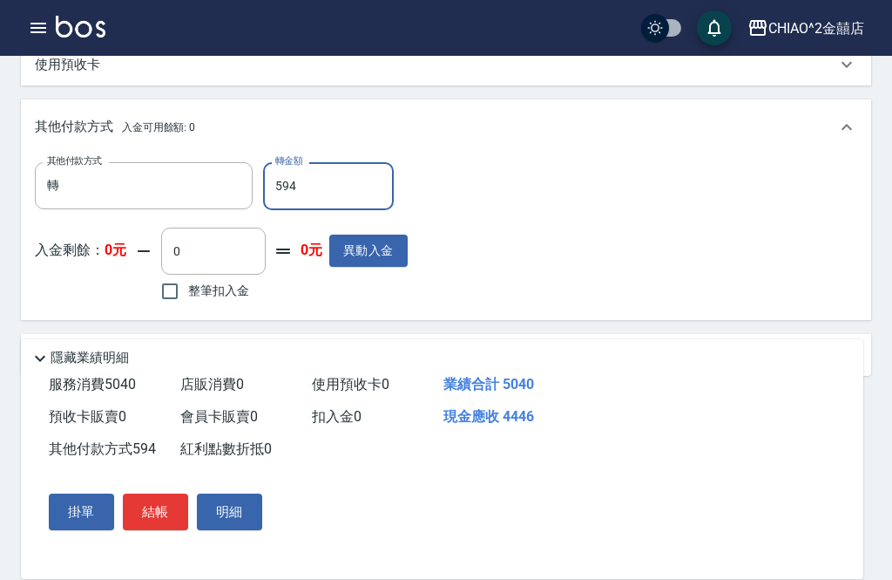
click at [370, 172] on input "594" at bounding box center [328, 185] width 131 height 47
click at [363, 187] on input "594" at bounding box center [328, 185] width 131 height 47
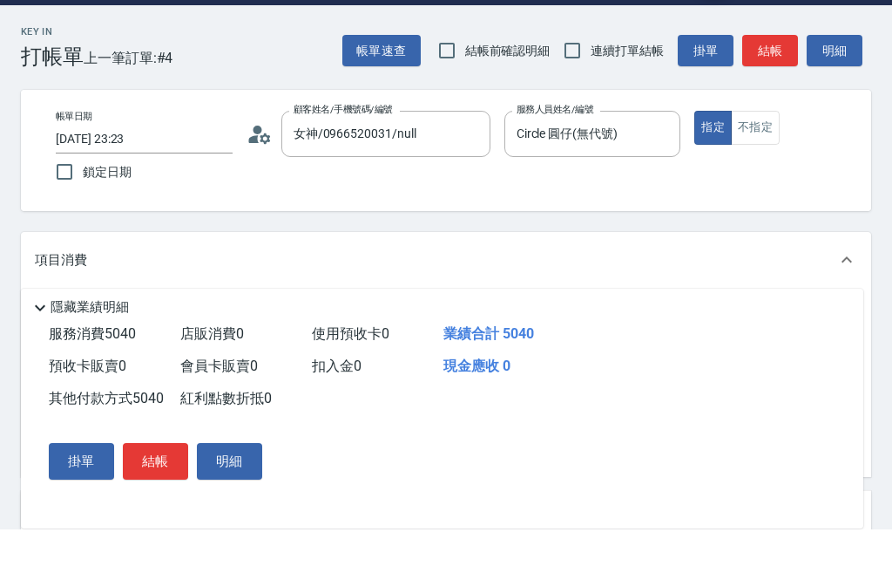
scroll to position [51, 0]
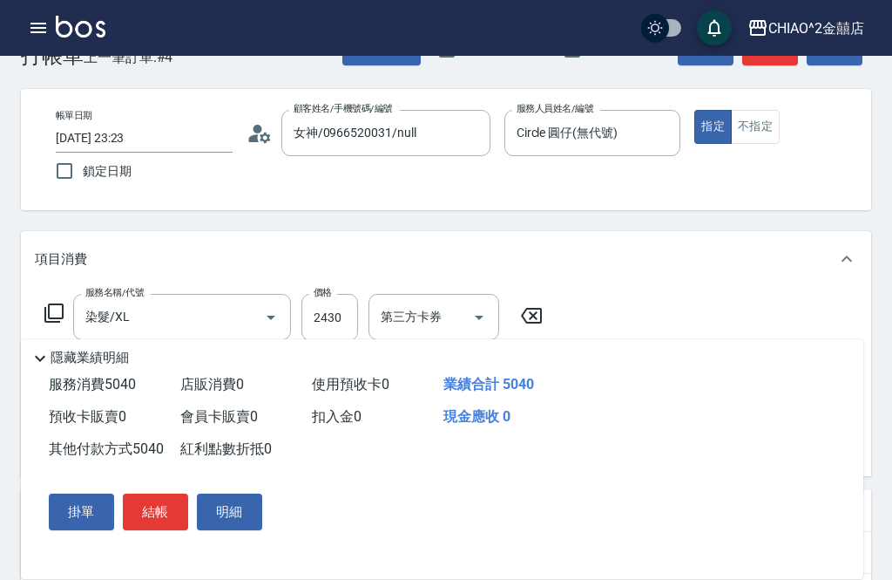
type input "5040"
click at [144, 517] on button "結帳" at bounding box center [155, 511] width 65 height 37
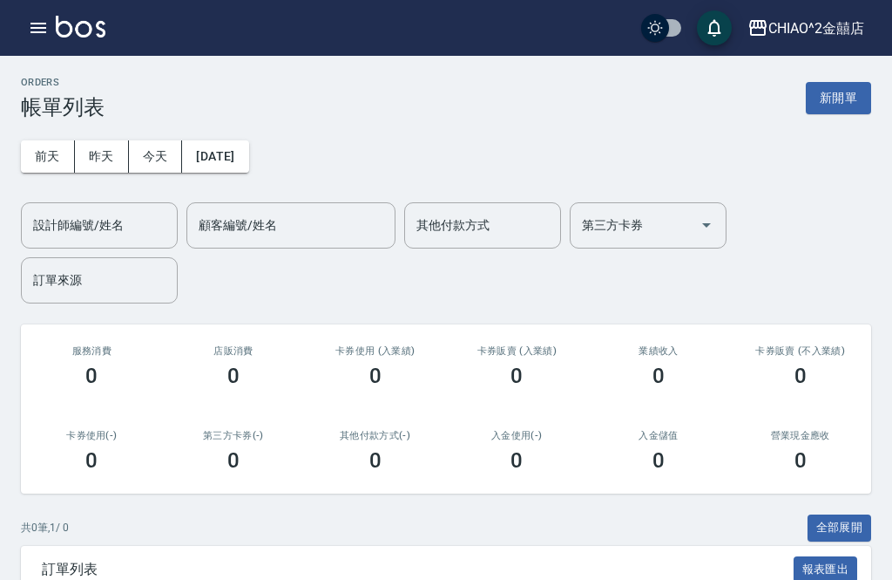
click at [116, 165] on button "昨天" at bounding box center [102, 156] width 54 height 32
